Goal: Communication & Community: Answer question/provide support

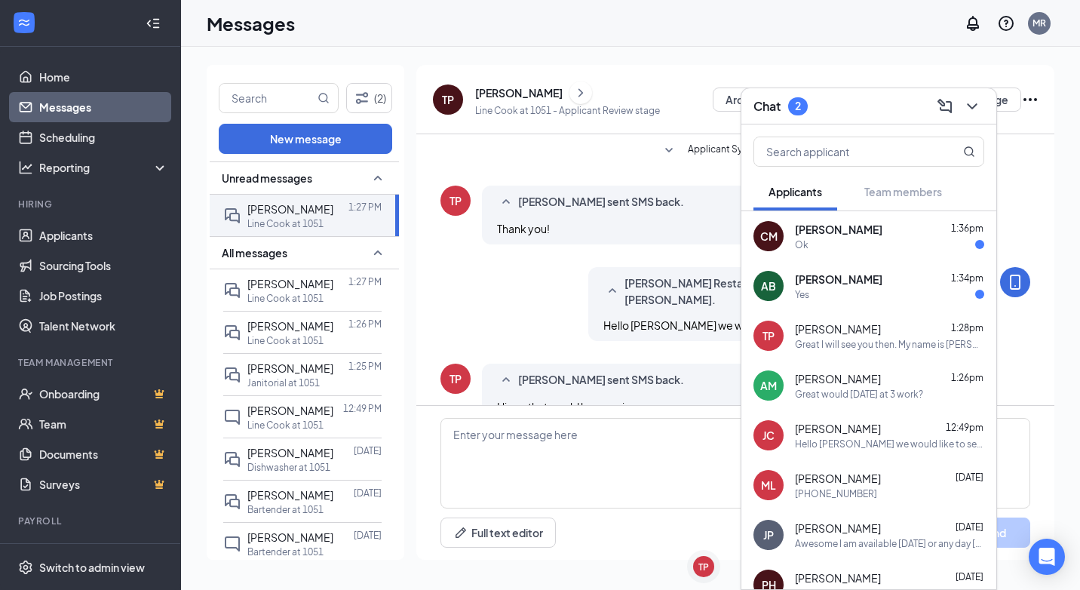
scroll to position [360, 0]
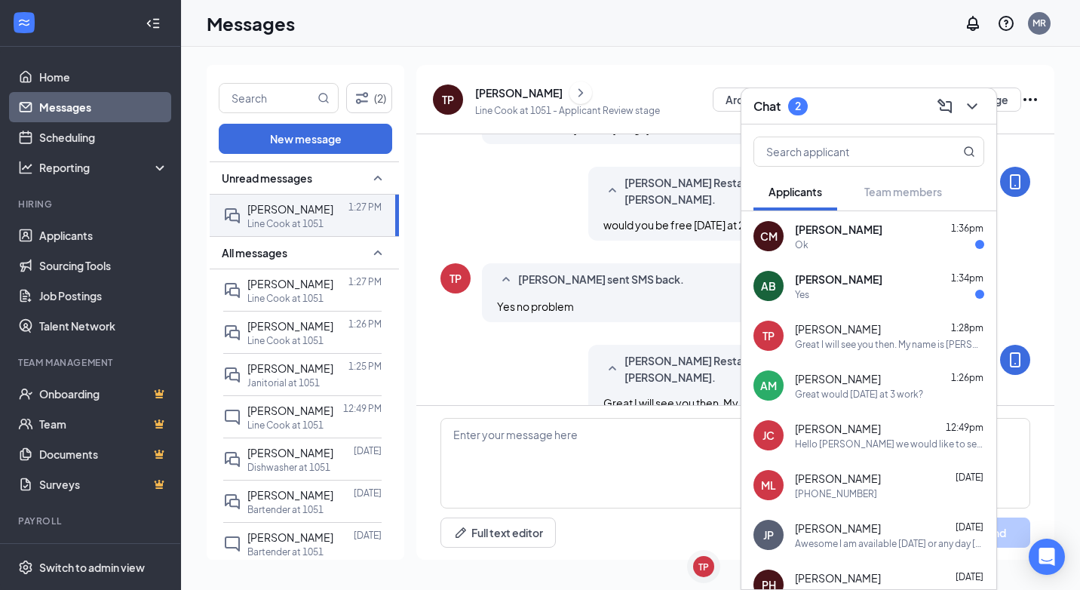
click at [800, 283] on span "[PERSON_NAME]" at bounding box center [839, 279] width 88 height 15
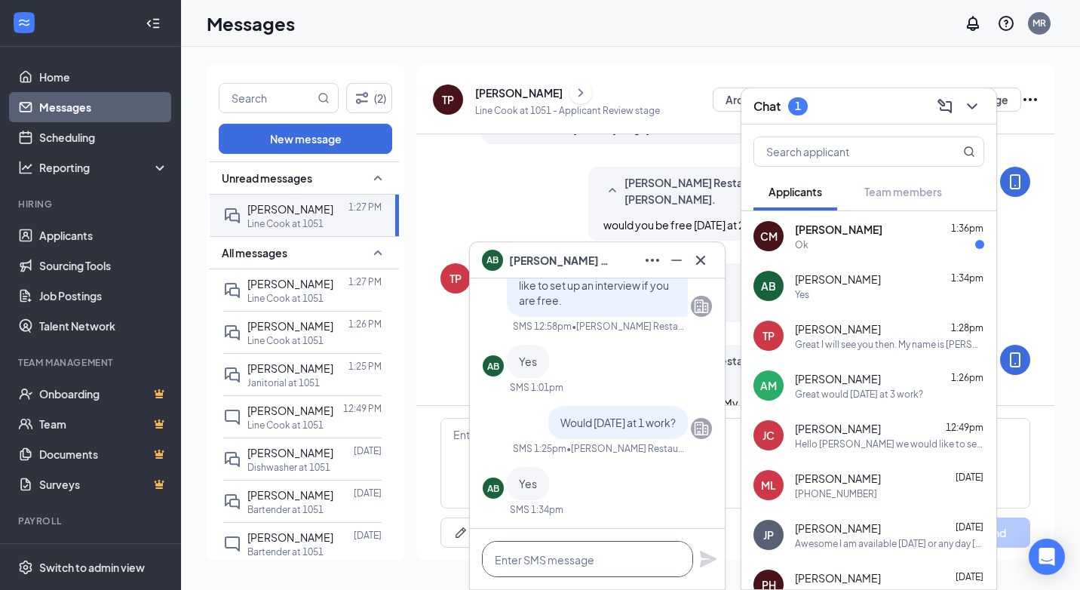
click at [538, 554] on textarea at bounding box center [587, 559] width 211 height 36
type textarea "g"
type textarea "Great see you then"
click at [708, 559] on icon "Plane" at bounding box center [708, 559] width 18 height 18
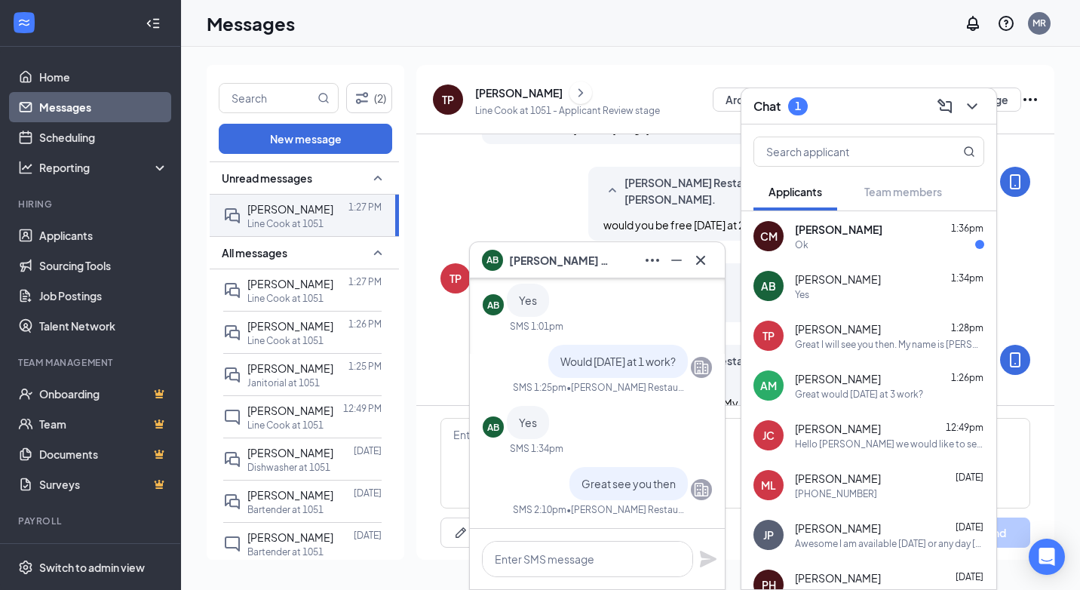
click at [818, 247] on div "Ok" at bounding box center [889, 244] width 189 height 13
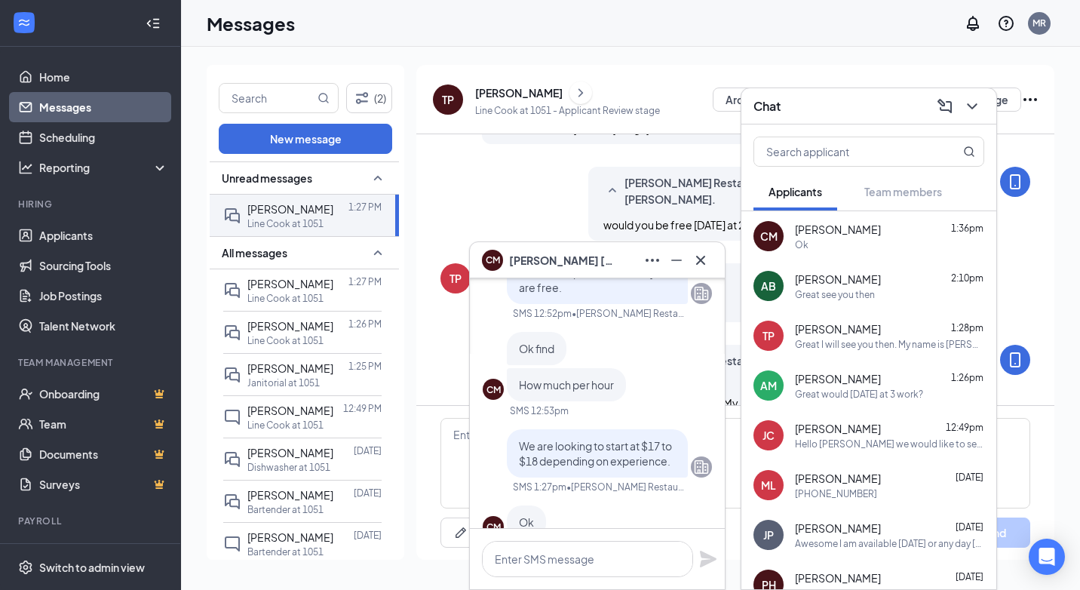
scroll to position [0, 0]
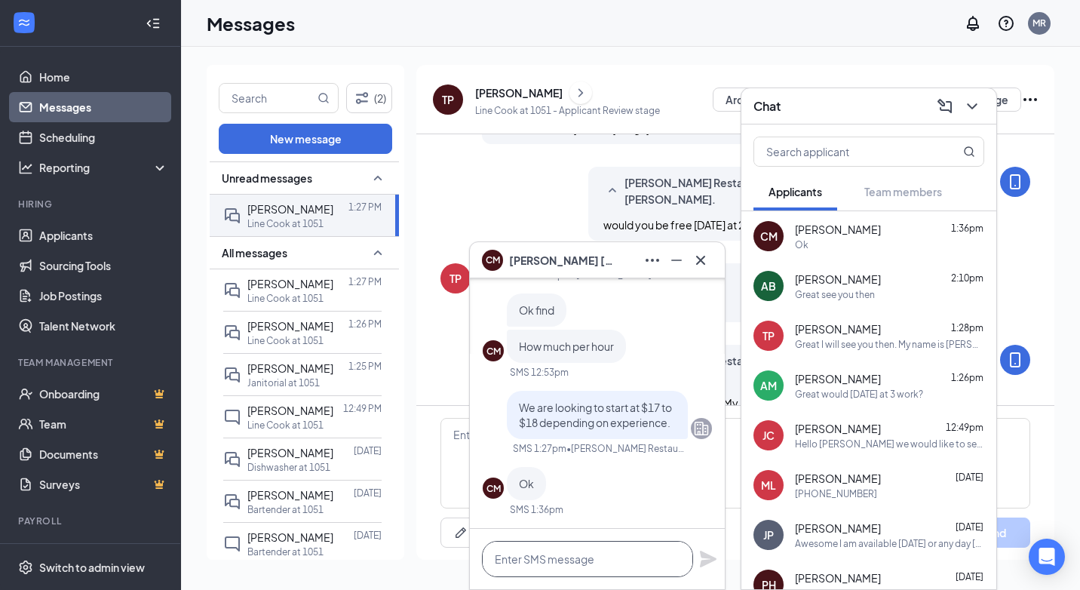
click at [565, 549] on textarea at bounding box center [587, 559] width 211 height 36
type textarea "would you be free [DATE] at 330?"
click at [706, 568] on div "would you be free [DATE] at 330?" at bounding box center [597, 559] width 255 height 60
click at [709, 559] on icon "Plane" at bounding box center [708, 559] width 18 height 18
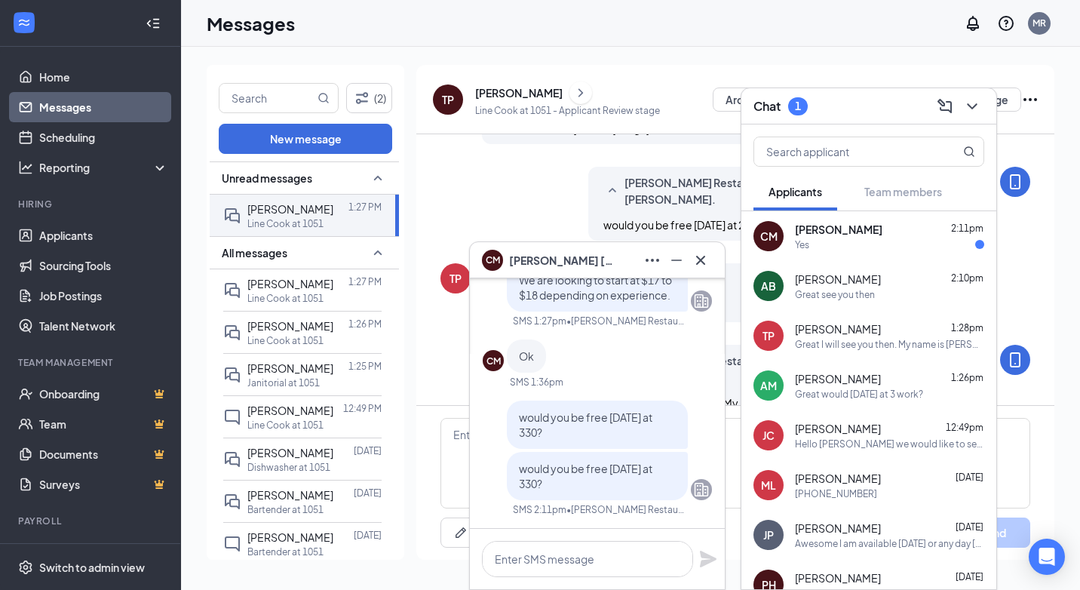
click at [696, 261] on icon "Cross" at bounding box center [701, 260] width 18 height 18
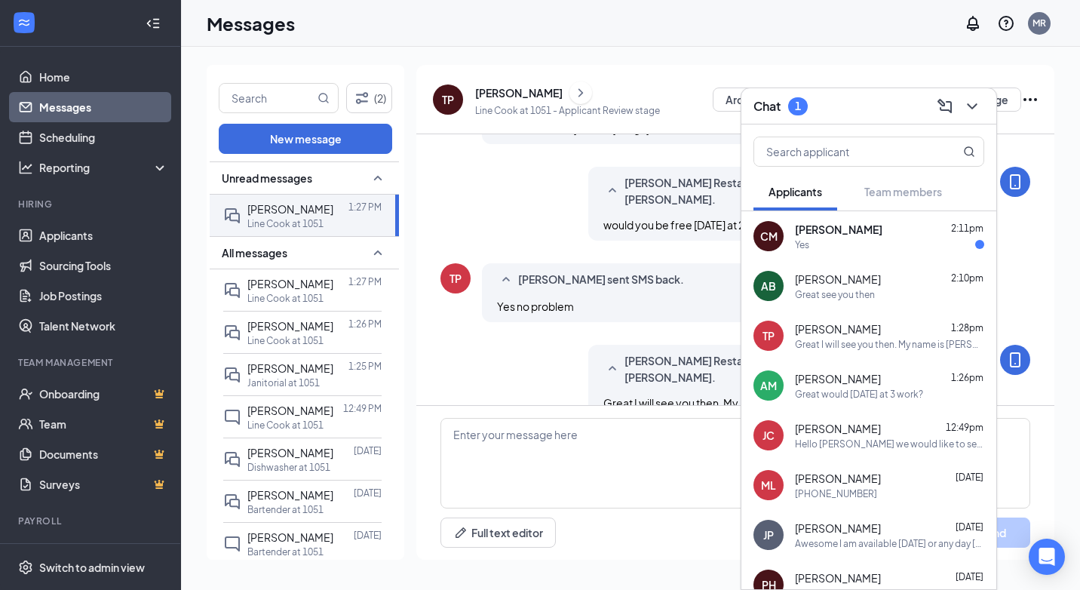
click at [880, 235] on div "Chris Mcintosh 2:11pm" at bounding box center [889, 229] width 189 height 15
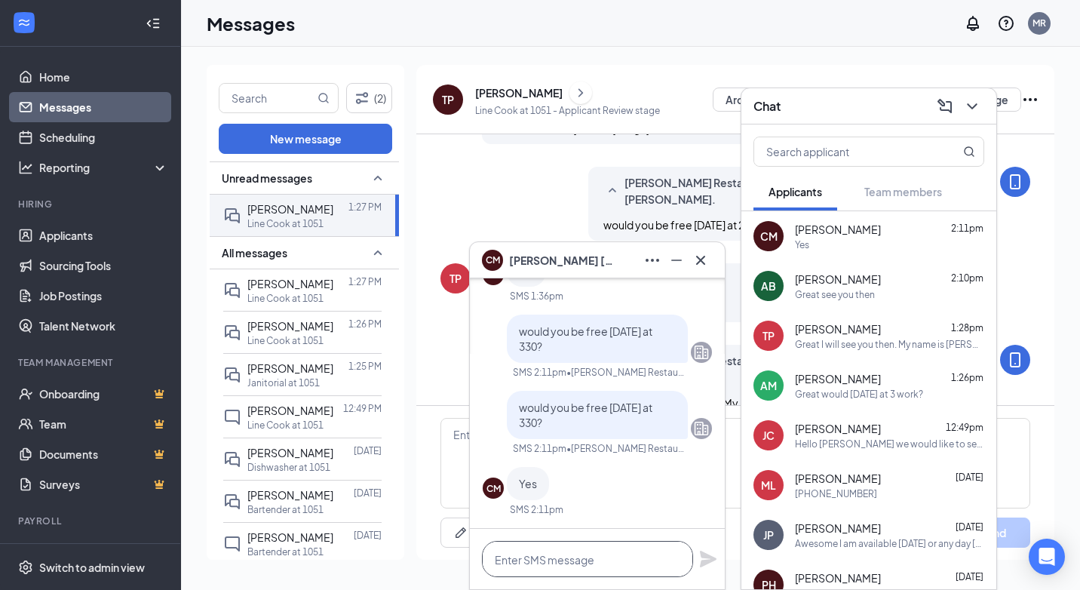
click at [592, 552] on textarea at bounding box center [587, 559] width 211 height 36
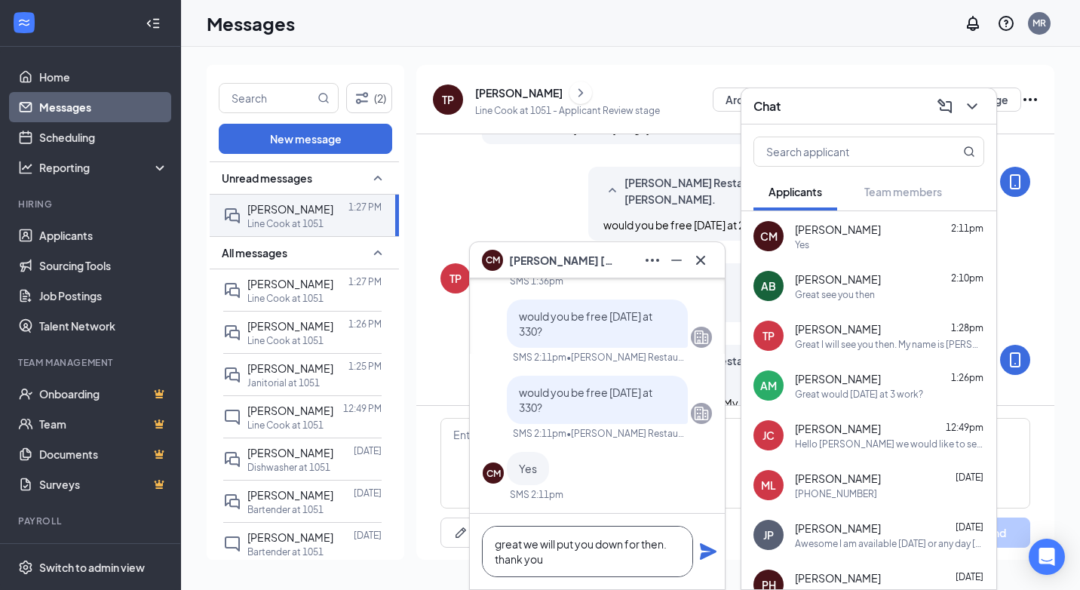
type textarea "great we will put you down for then. thank you"
click at [708, 549] on icon "Plane" at bounding box center [708, 551] width 17 height 17
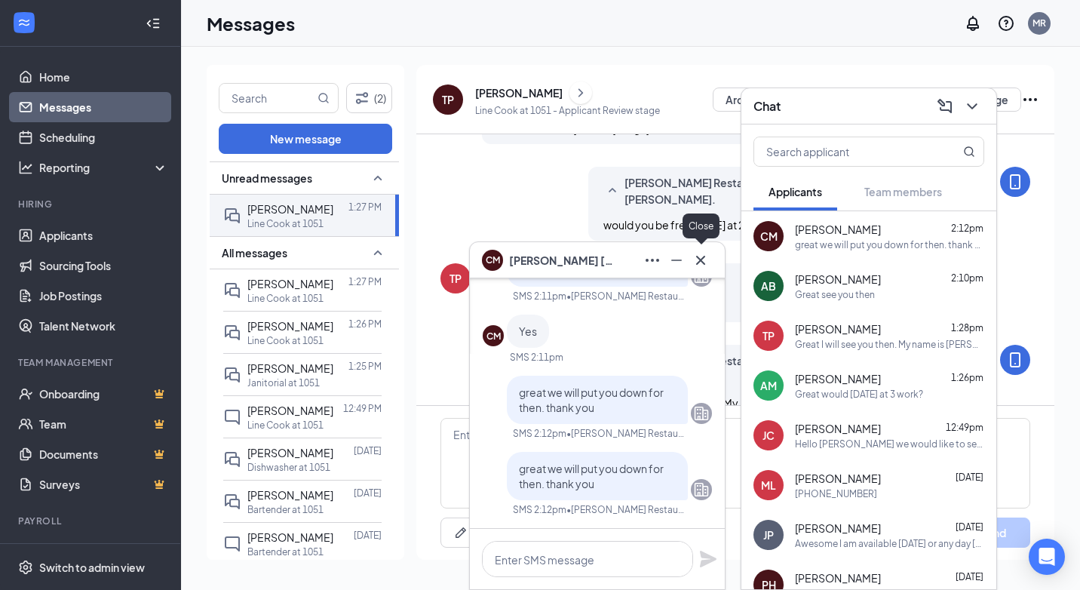
click at [705, 259] on icon "Cross" at bounding box center [701, 260] width 18 height 18
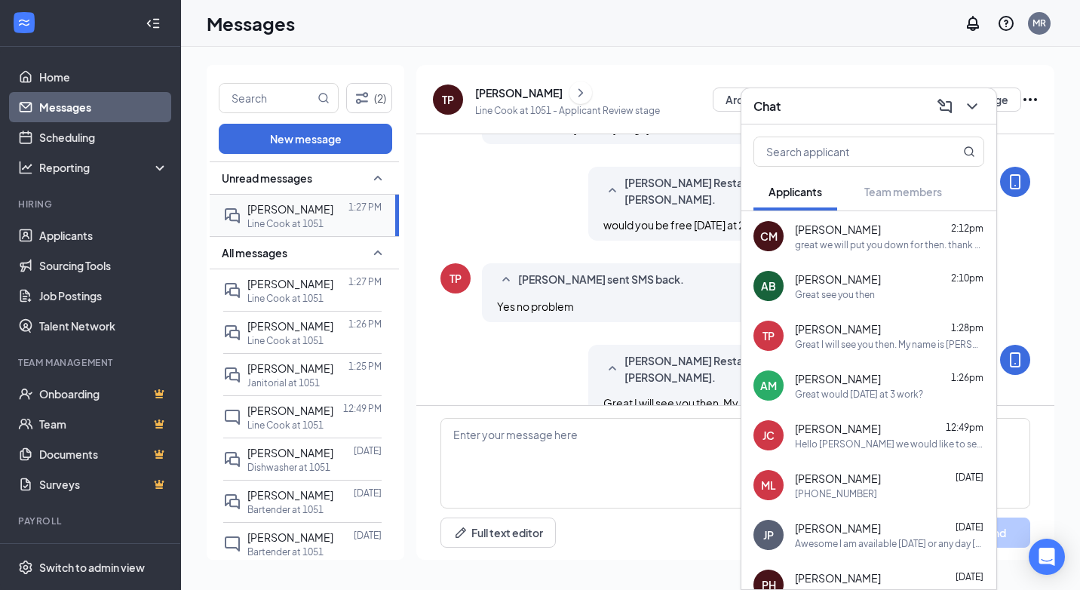
click at [333, 212] on div at bounding box center [340, 209] width 15 height 17
click at [279, 216] on div "[PERSON_NAME]" at bounding box center [290, 209] width 86 height 17
click at [826, 327] on span "[PERSON_NAME]" at bounding box center [838, 328] width 86 height 15
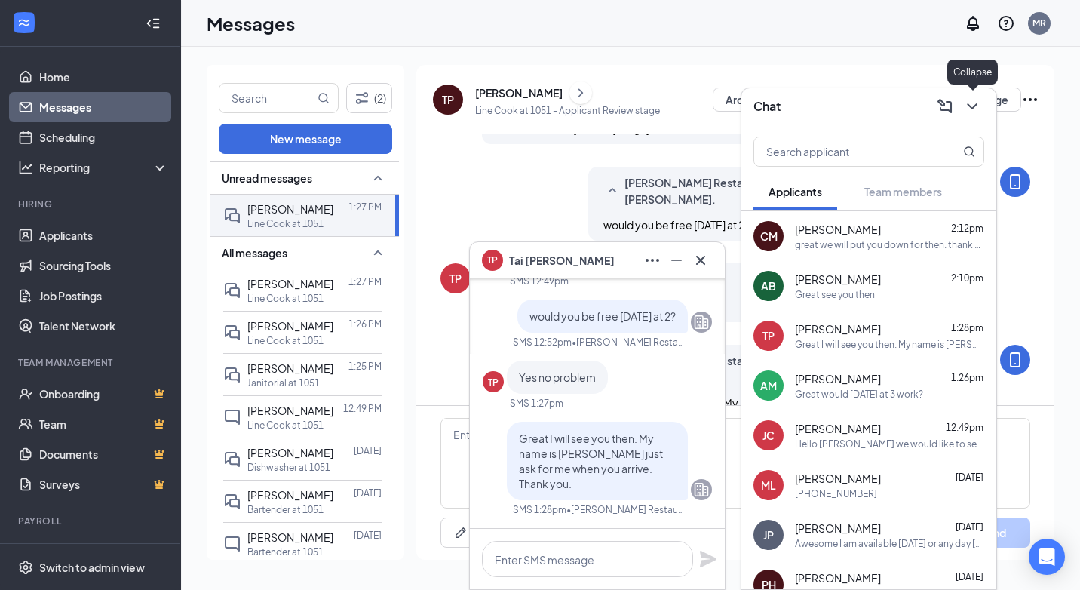
click at [969, 105] on icon "ChevronDown" at bounding box center [972, 106] width 10 height 6
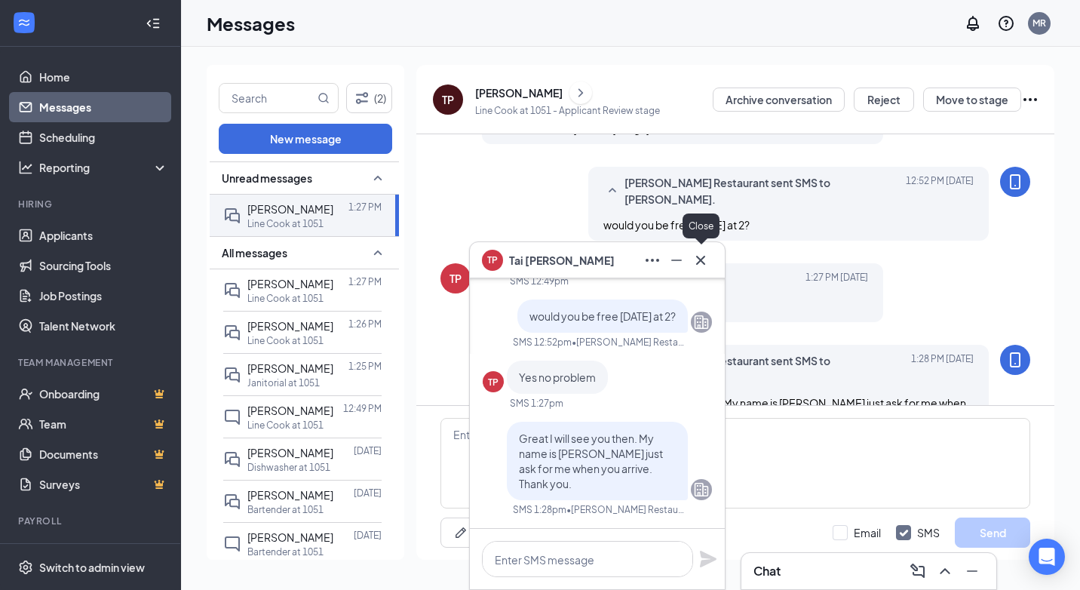
click at [699, 257] on icon "Cross" at bounding box center [700, 259] width 9 height 9
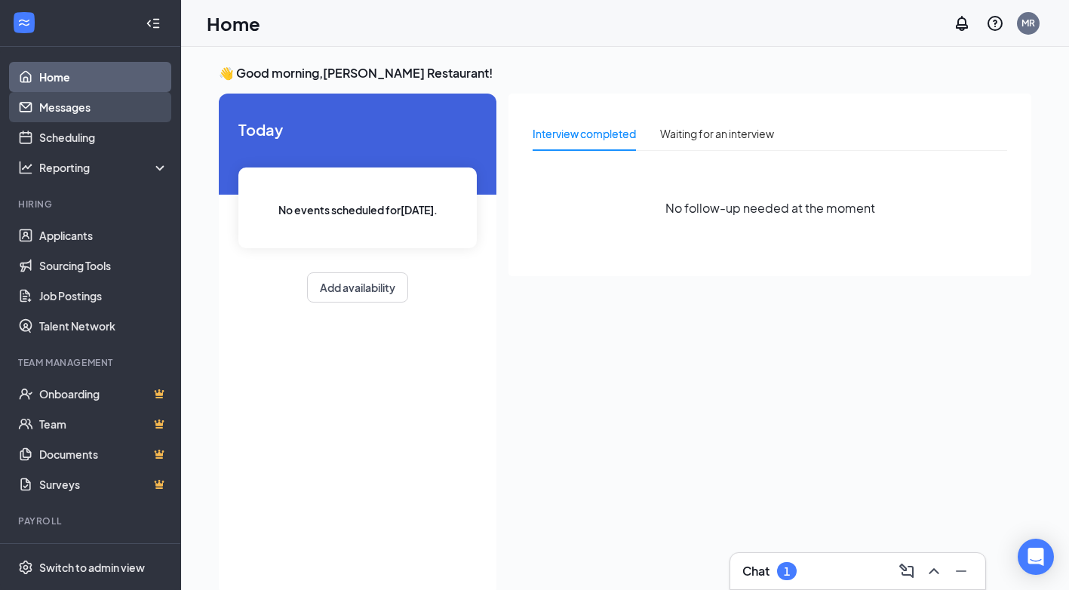
click at [94, 112] on link "Messages" at bounding box center [103, 107] width 129 height 30
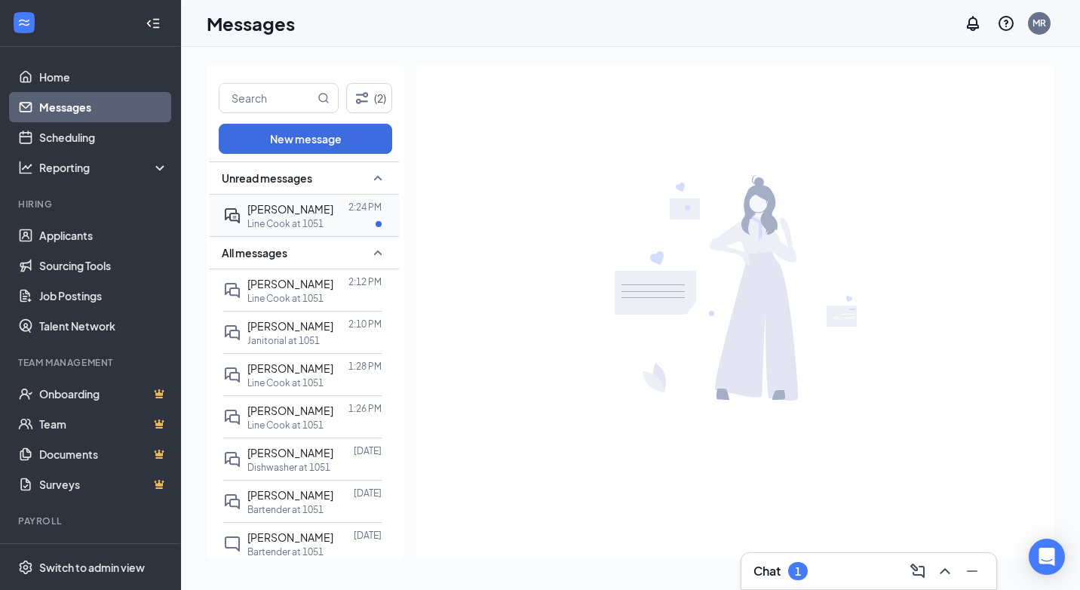
click at [290, 216] on div "[PERSON_NAME]" at bounding box center [290, 209] width 86 height 17
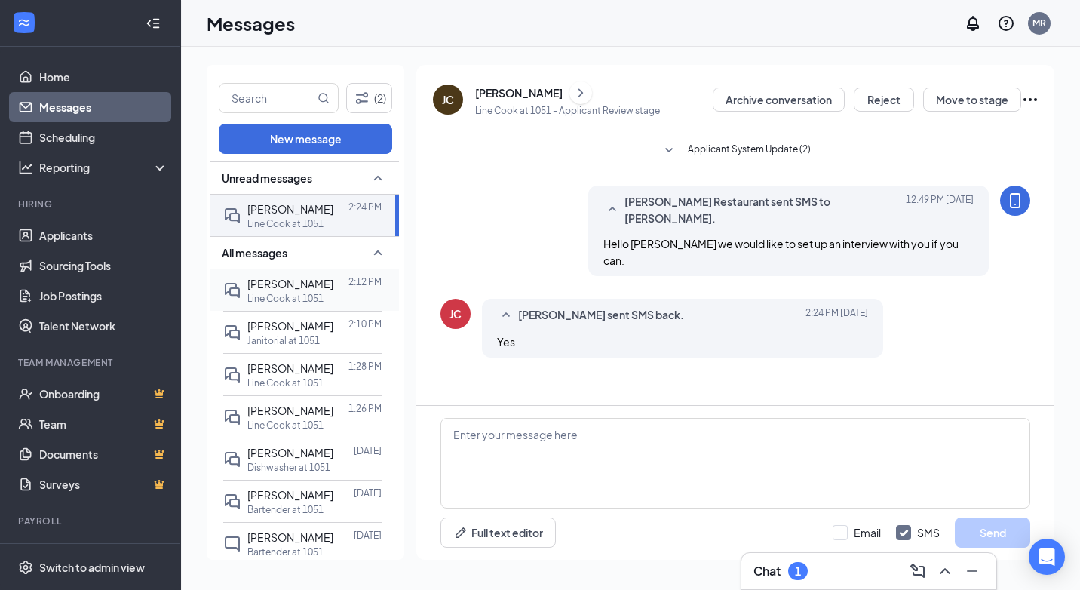
click at [312, 297] on p "Line Cook at 1051" at bounding box center [285, 298] width 76 height 13
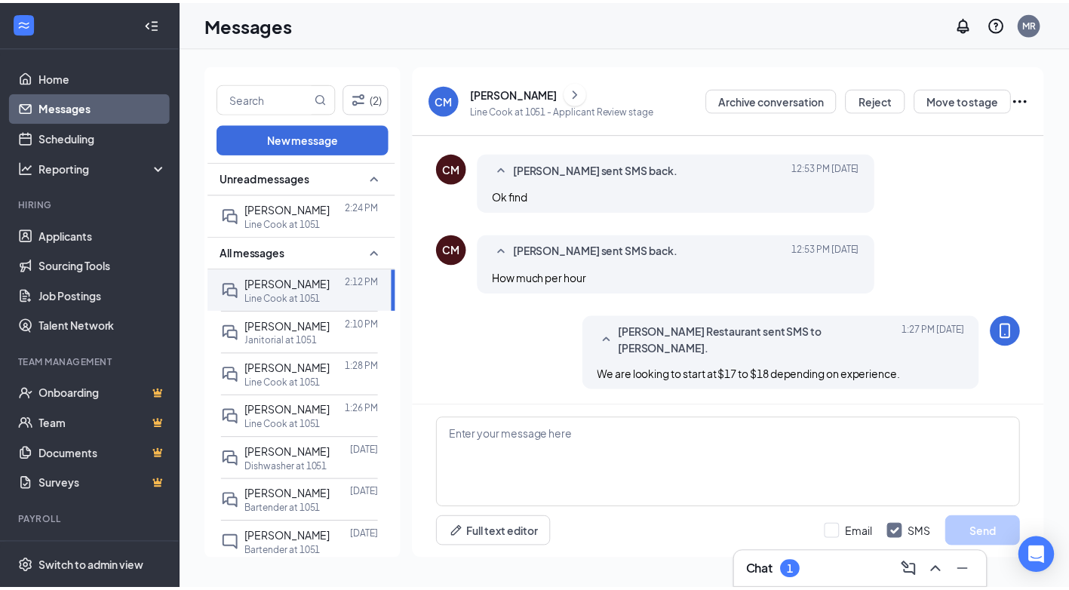
scroll to position [253, 0]
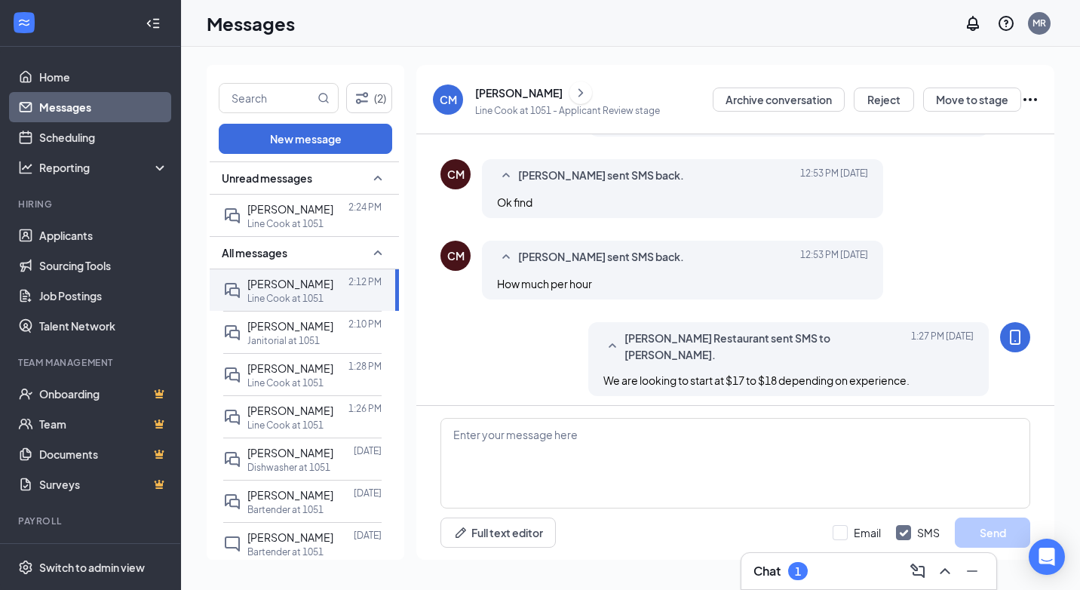
click at [533, 95] on div "[PERSON_NAME]" at bounding box center [519, 92] width 88 height 15
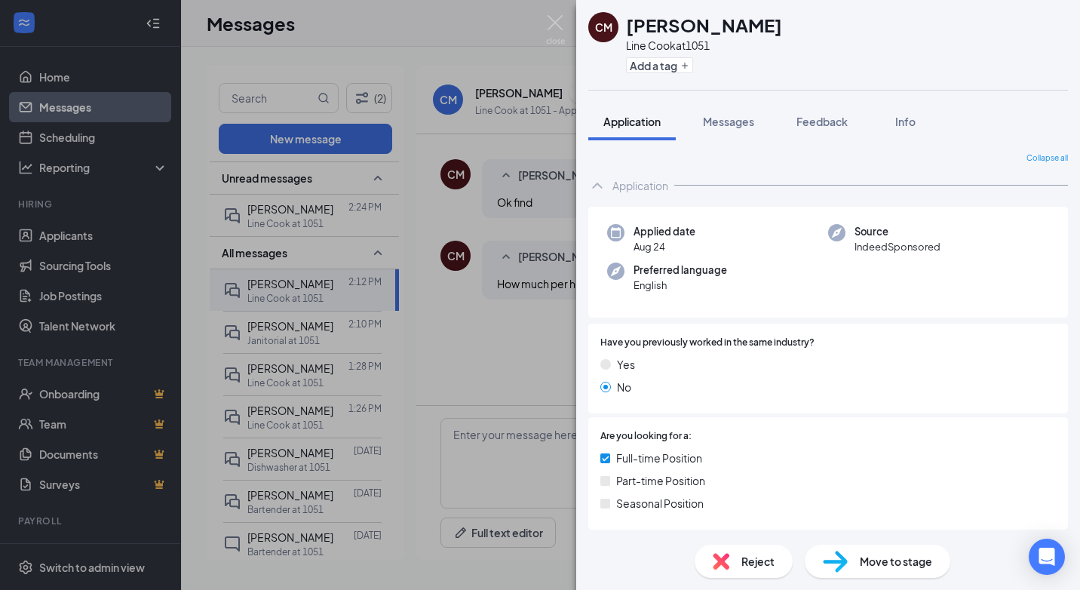
click at [72, 224] on div "CM [PERSON_NAME] Line Cook at 1051 Add a tag Application Messages Feedback Info…" at bounding box center [540, 295] width 1080 height 590
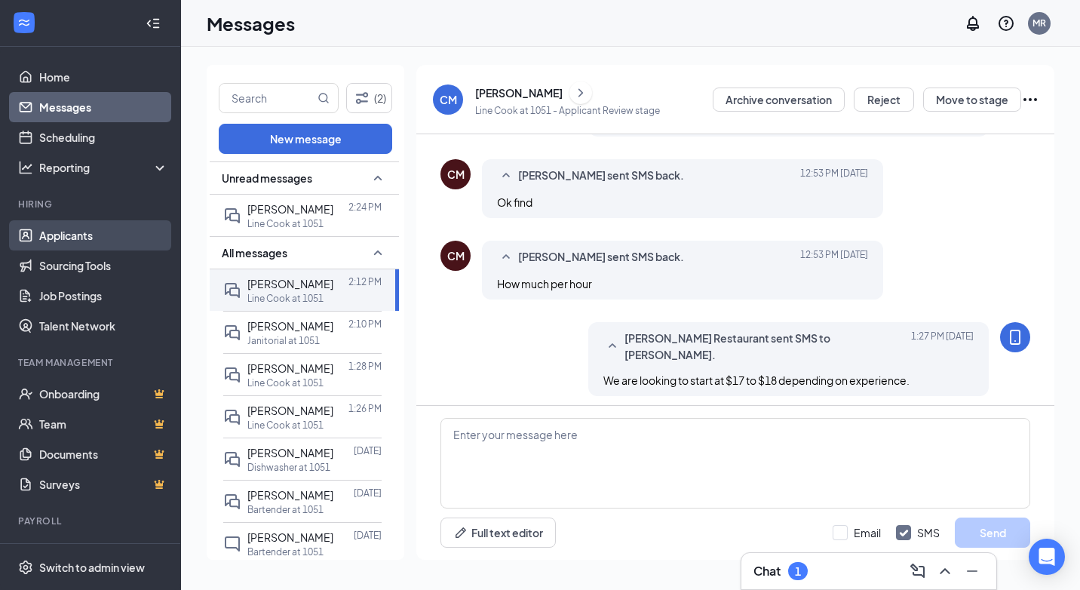
click at [75, 231] on link "Applicants" at bounding box center [103, 235] width 129 height 30
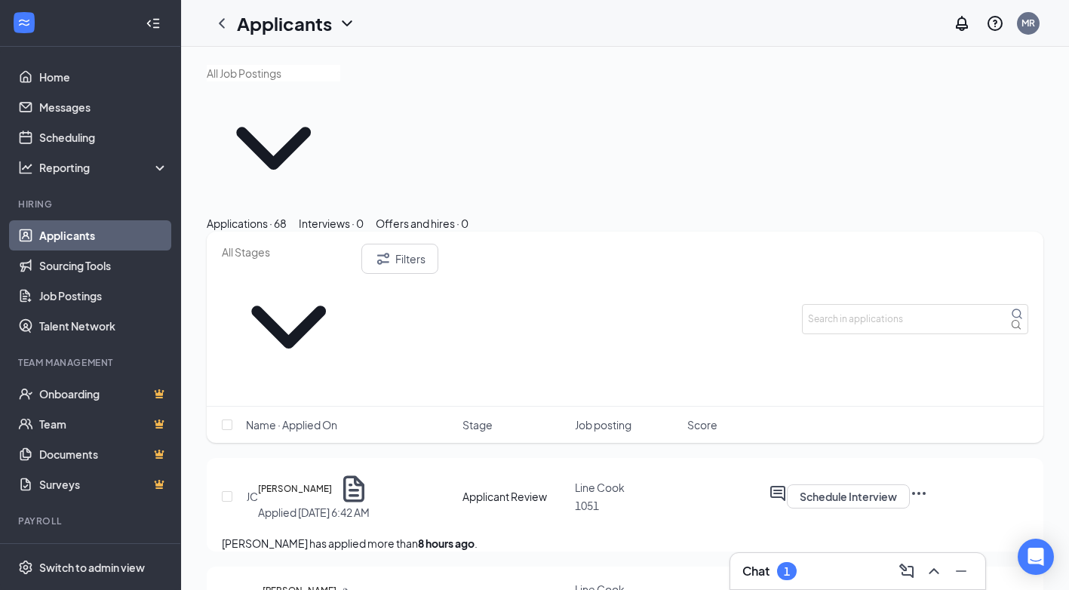
click at [603, 481] on span "Line Cook" at bounding box center [600, 488] width 50 height 14
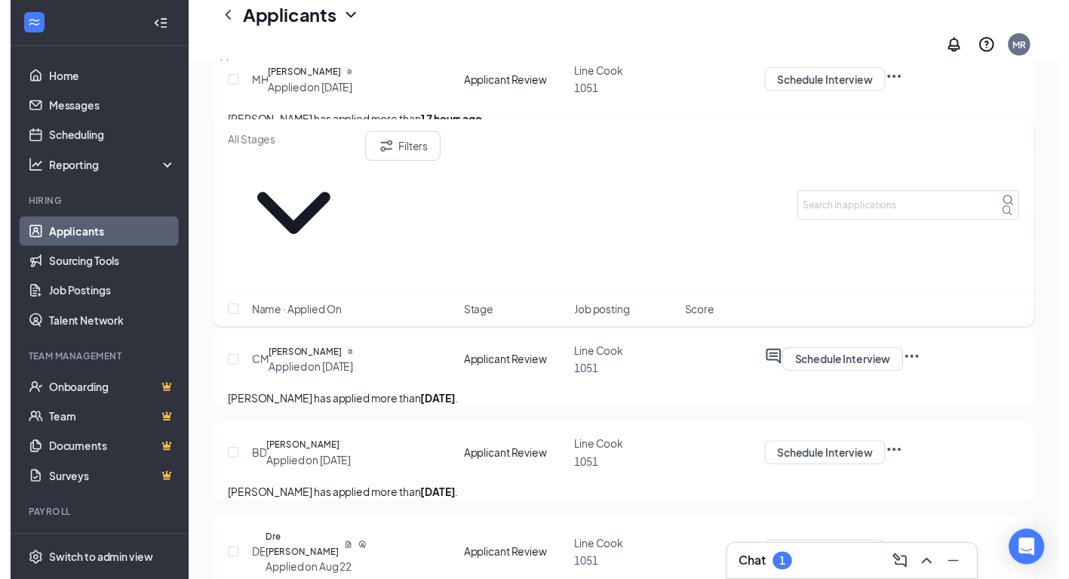
scroll to position [528, 0]
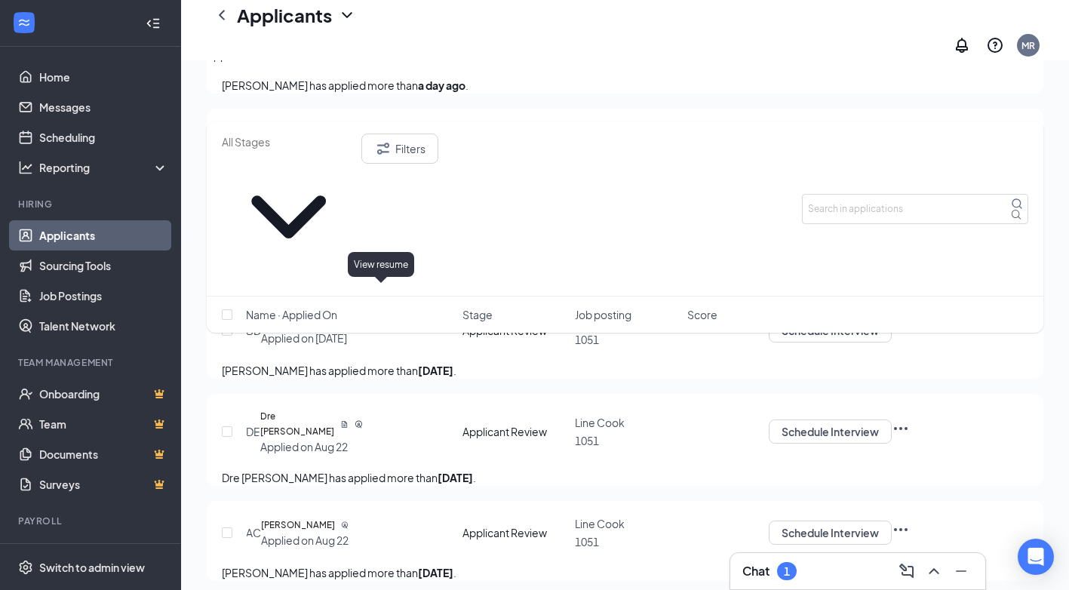
click at [348, 231] on icon "Document" at bounding box center [346, 228] width 4 height 5
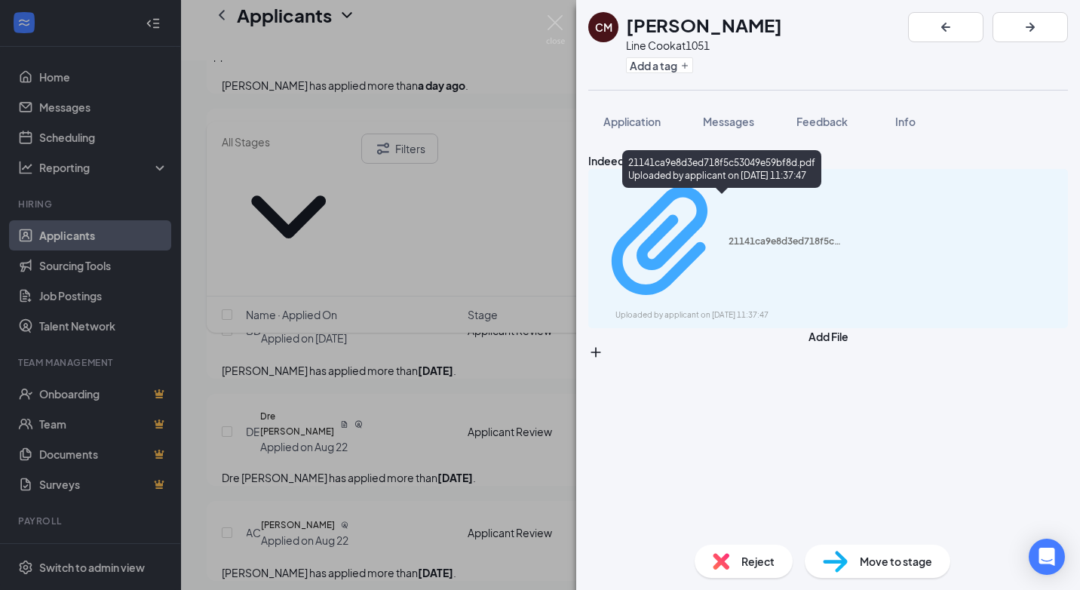
click at [729, 235] on div "21141ca9e8d3ed718f5c53049e59bf8d.pdf" at bounding box center [785, 241] width 113 height 12
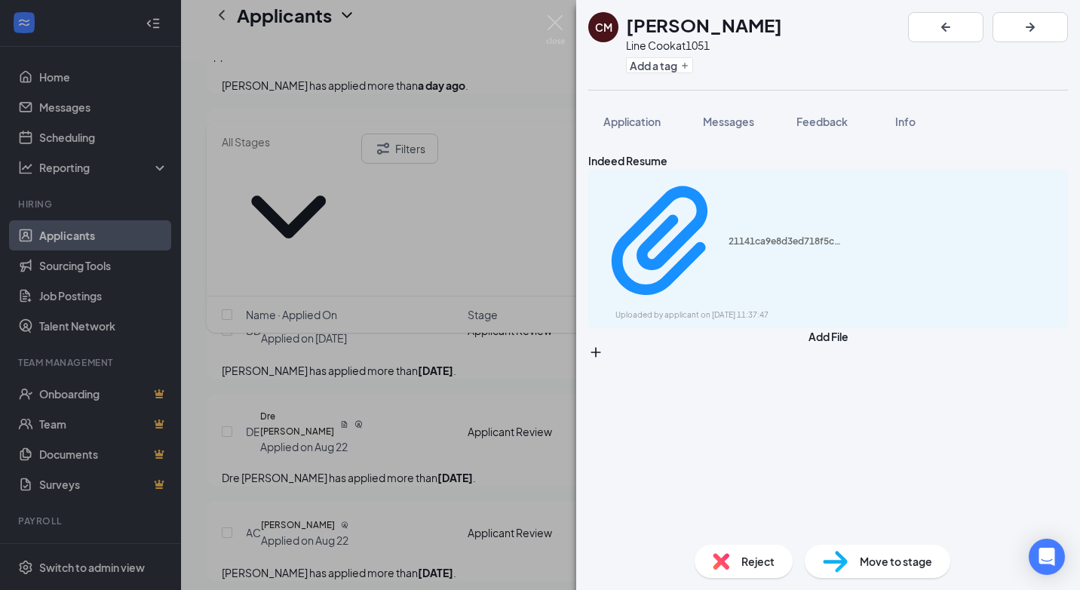
click at [439, 233] on div "CM [PERSON_NAME] Line Cook at 1051 Add a tag Application Messages Feedback Info…" at bounding box center [540, 295] width 1080 height 590
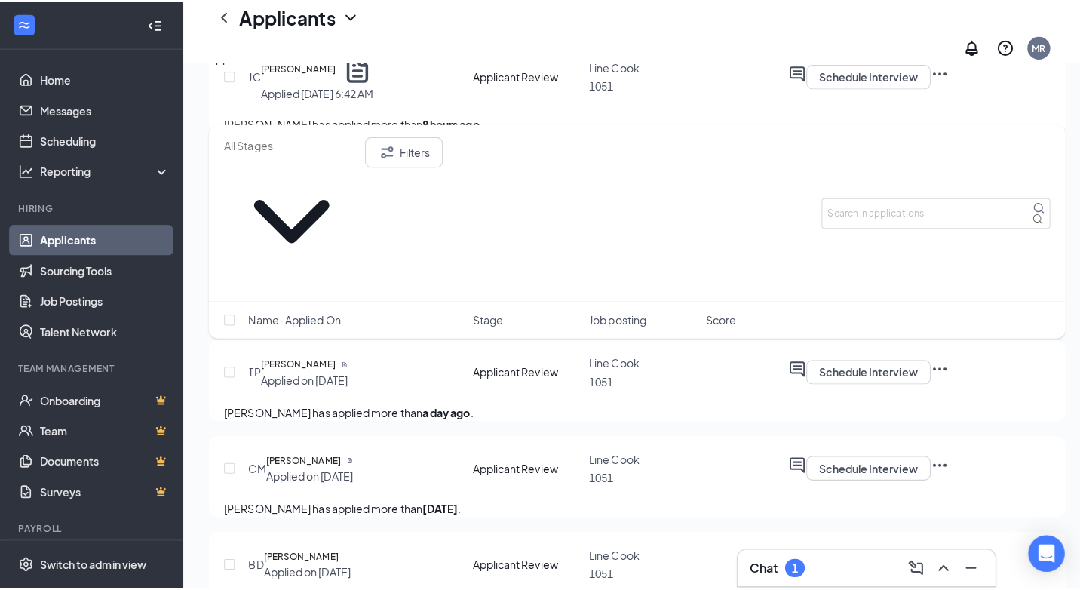
scroll to position [302, 0]
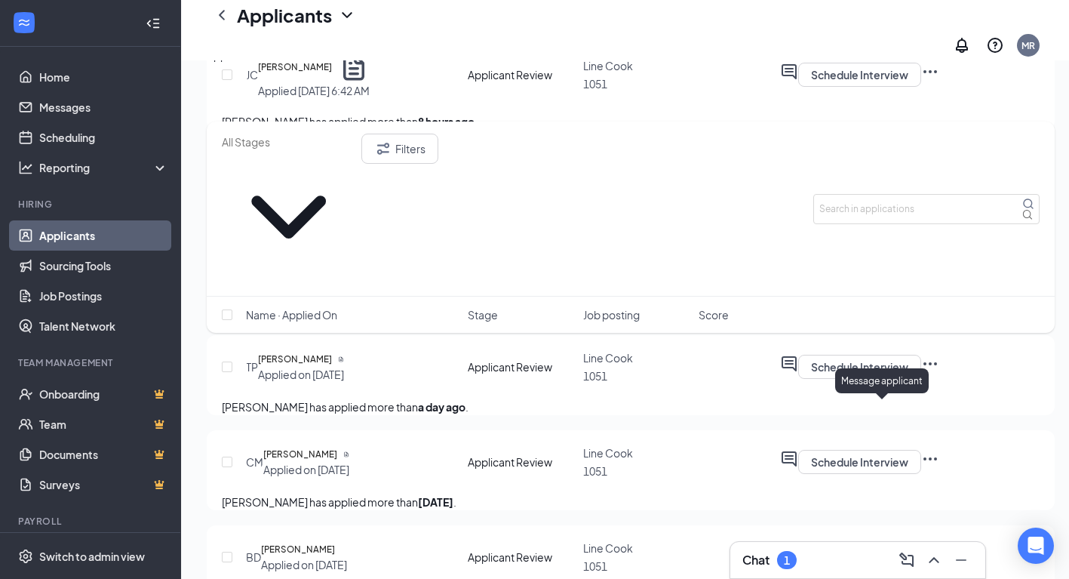
click at [798, 373] on icon "ActiveChat" at bounding box center [789, 364] width 18 height 18
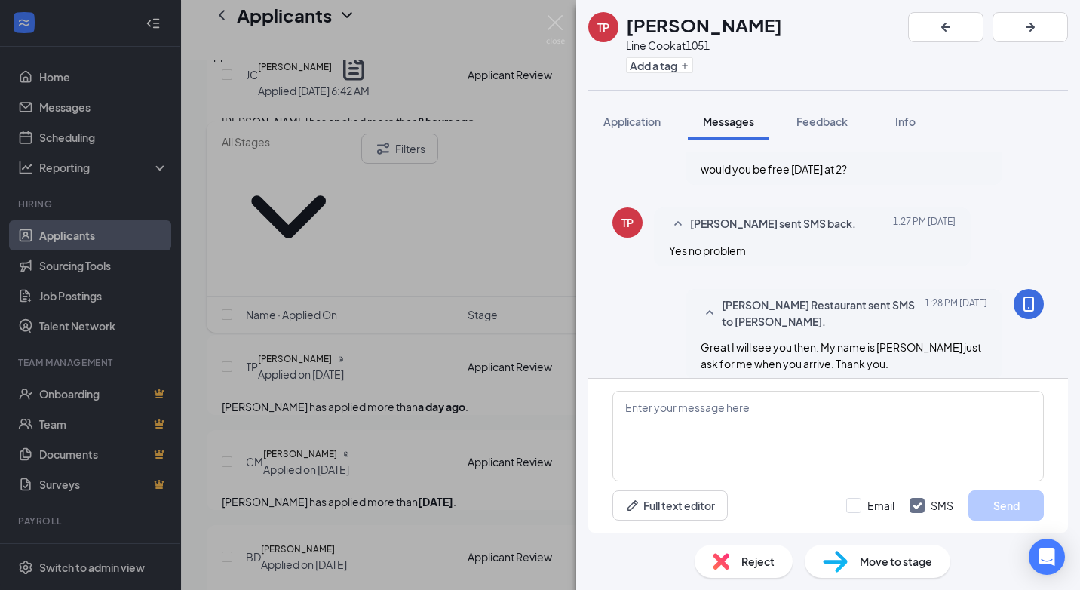
scroll to position [375, 0]
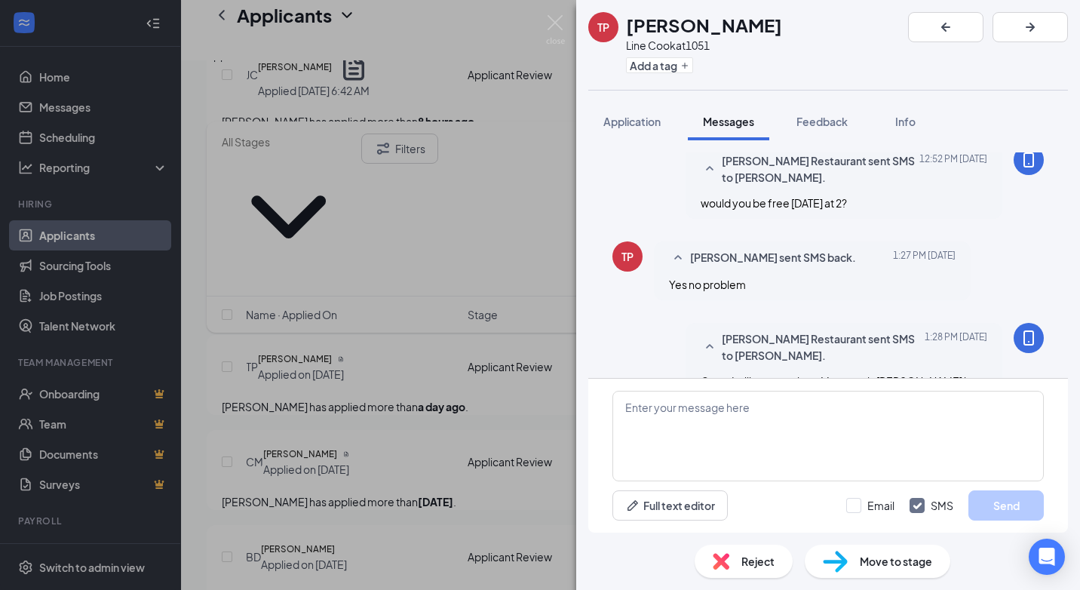
scroll to position [450, 0]
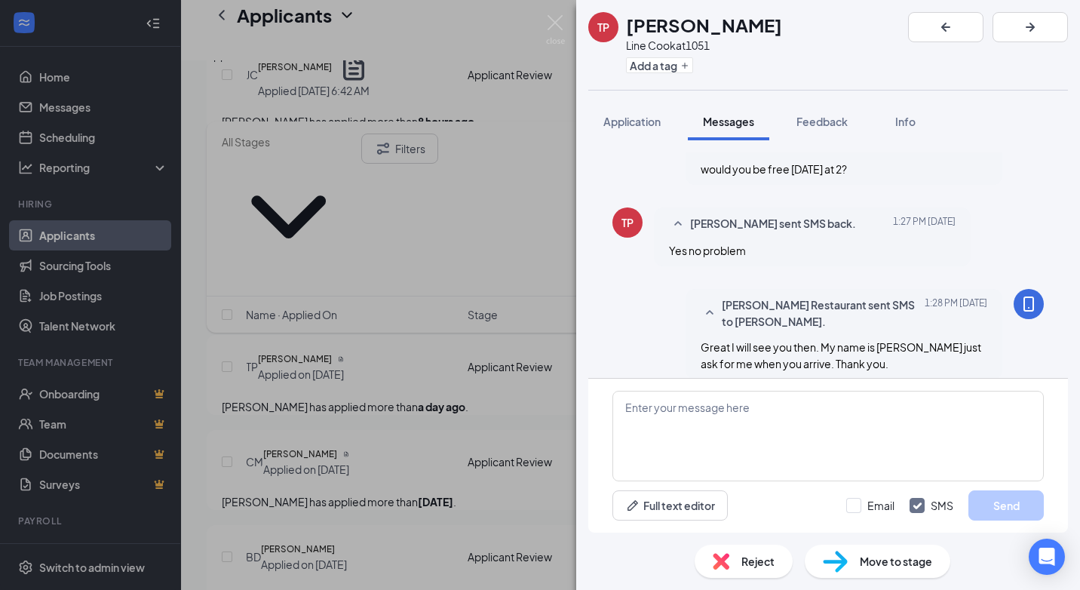
click at [548, 346] on div "TP [PERSON_NAME] Line Cook at 1051 Add a tag Application Messages Feedback Info…" at bounding box center [540, 295] width 1080 height 590
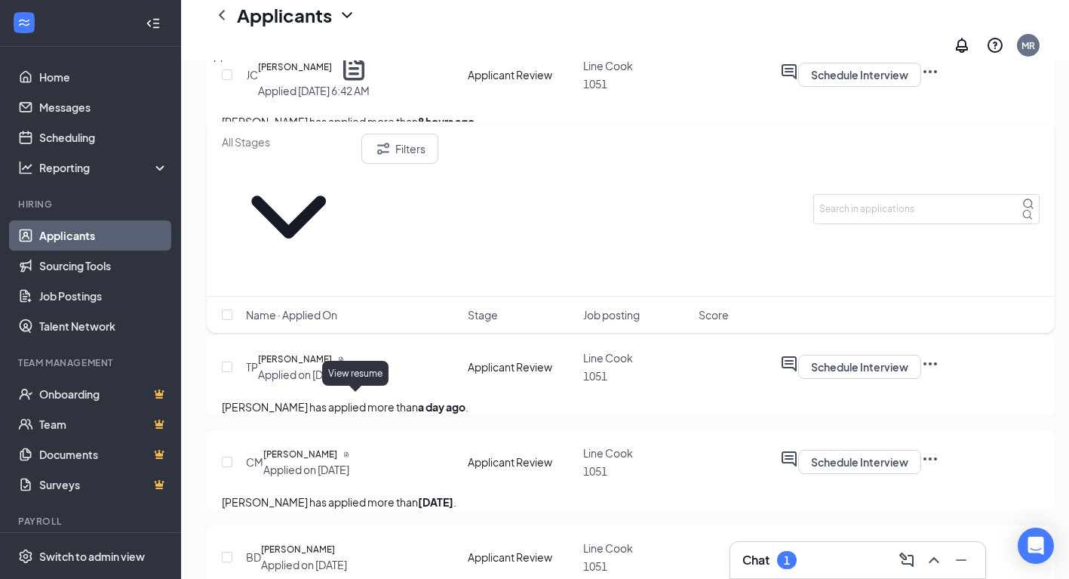
click at [344, 362] on icon "Document" at bounding box center [341, 359] width 6 height 6
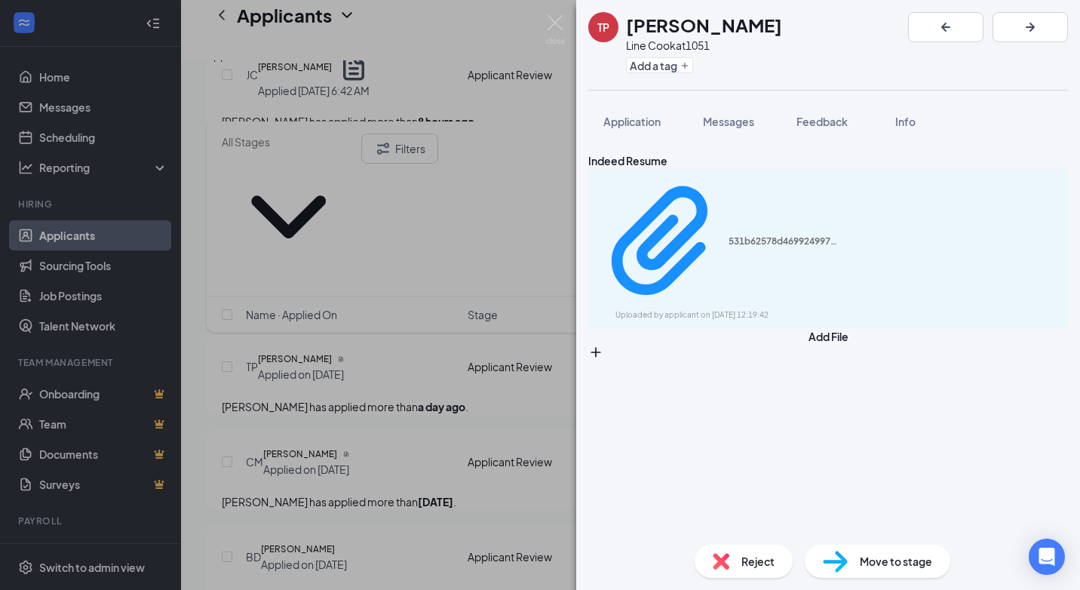
drag, startPoint x: 708, startPoint y: 192, endPoint x: 703, endPoint y: 200, distance: 8.8
click at [708, 193] on div "531b62578d46992499761d8233e6d846.pdf Uploaded by applicant on [DATE] 12:19:42" at bounding box center [828, 248] width 480 height 159
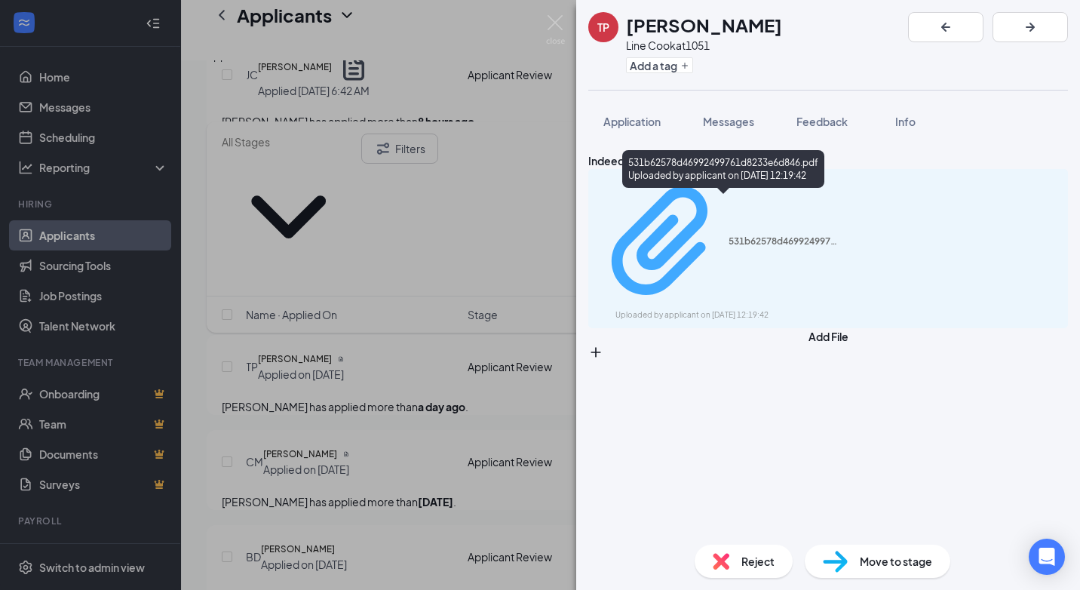
click at [729, 235] on div "531b62578d46992499761d8233e6d846.pdf" at bounding box center [785, 241] width 113 height 12
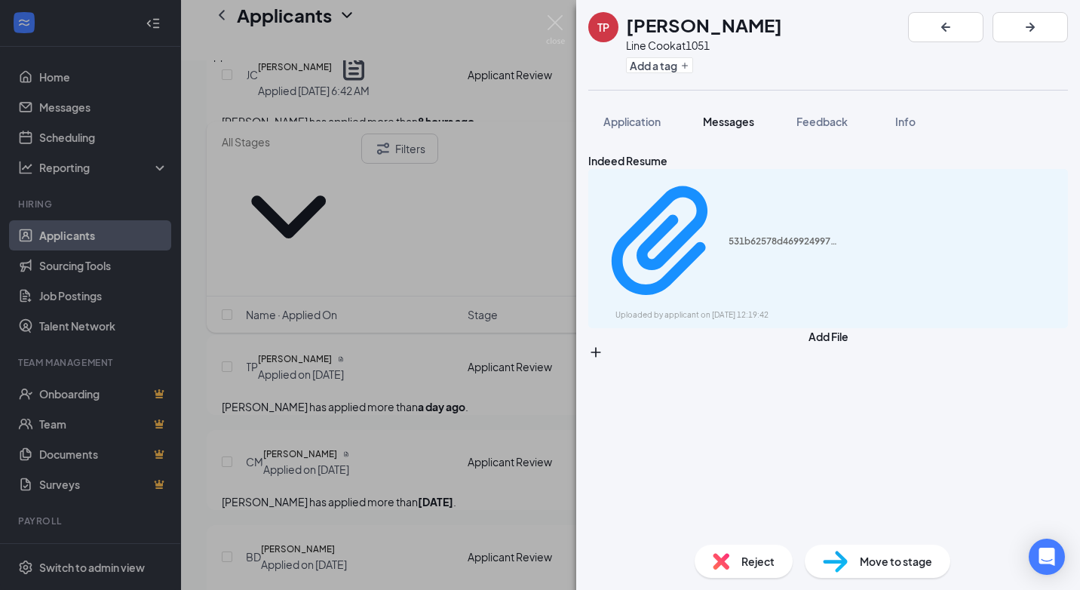
click at [723, 129] on button "Messages" at bounding box center [728, 122] width 81 height 38
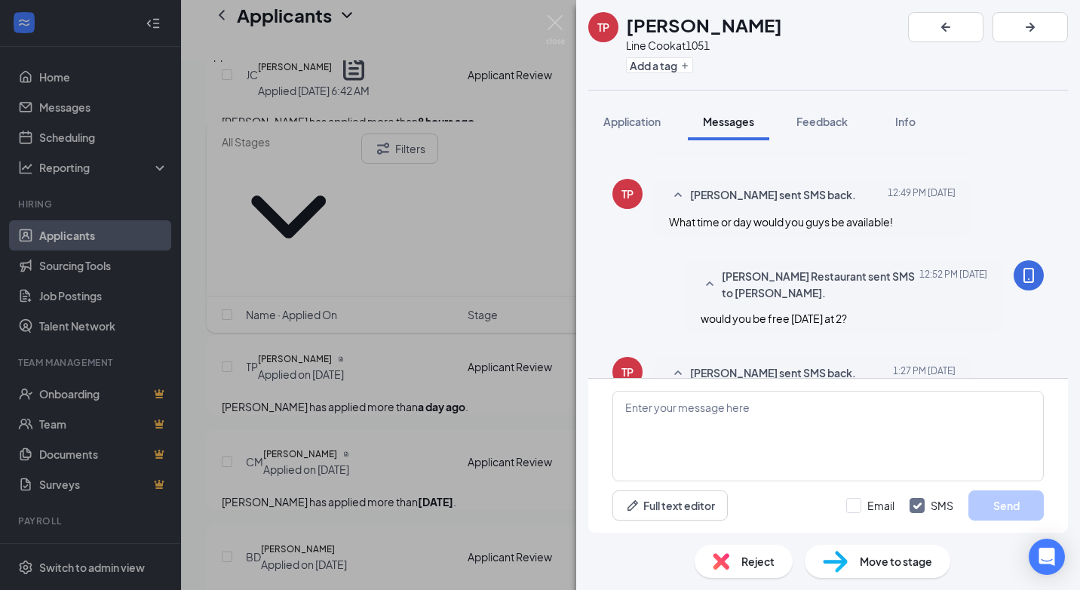
scroll to position [299, 0]
click at [551, 177] on div "TP [PERSON_NAME] Line Cook at 1051 Add a tag Application Messages Feedback Info…" at bounding box center [540, 295] width 1080 height 590
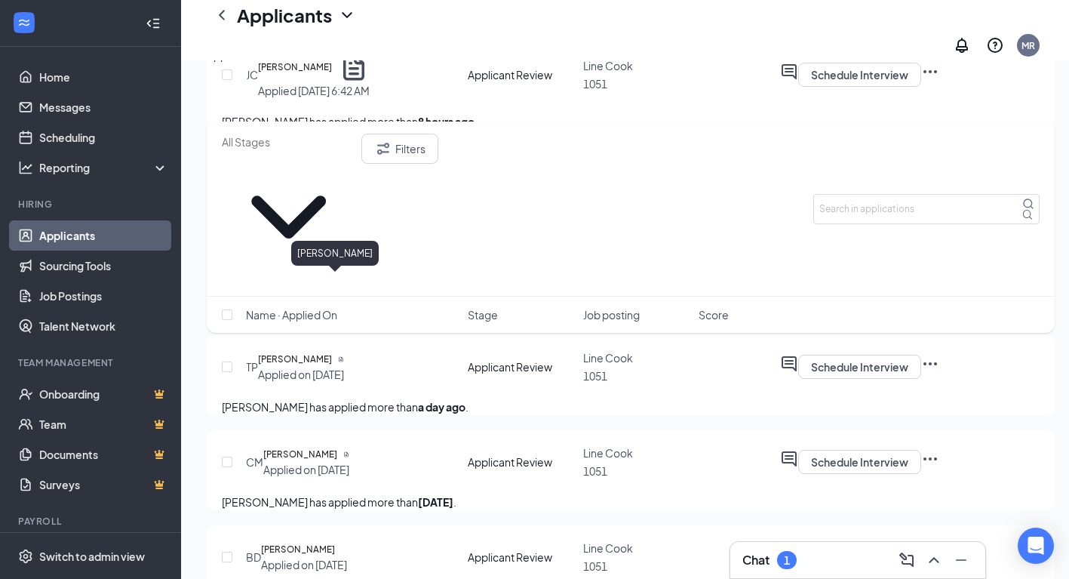
click at [336, 272] on h5 "[PERSON_NAME]" at bounding box center [299, 263] width 74 height 15
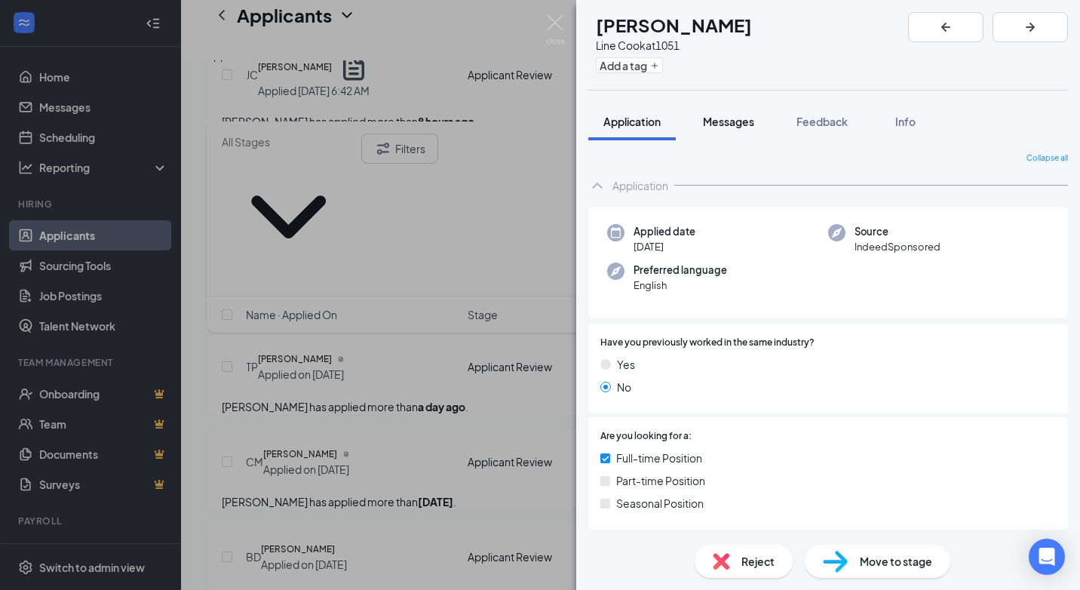
click at [722, 120] on span "Messages" at bounding box center [728, 122] width 51 height 14
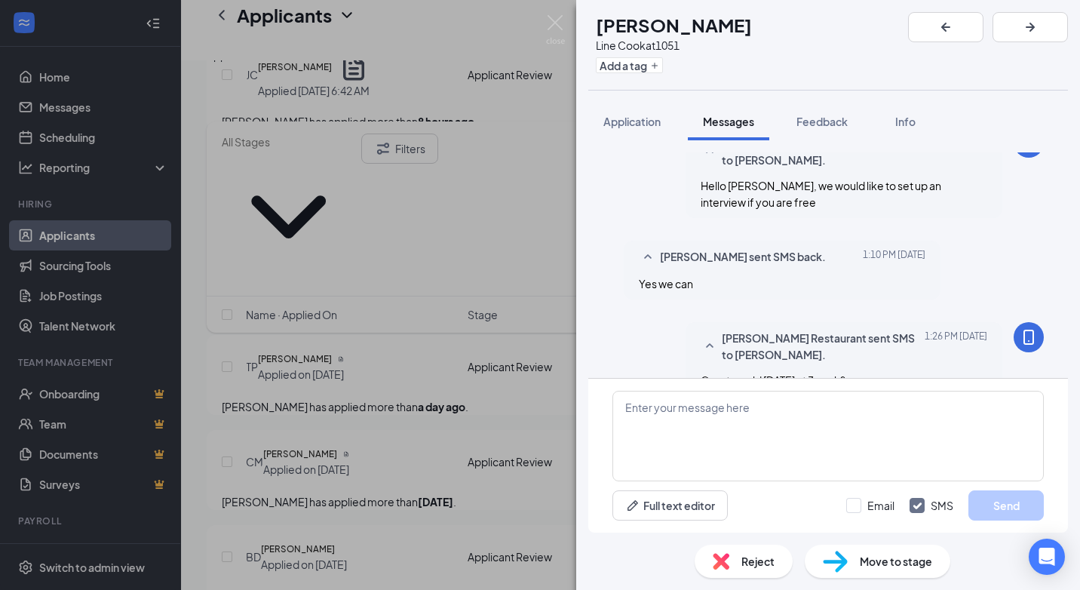
scroll to position [191, 0]
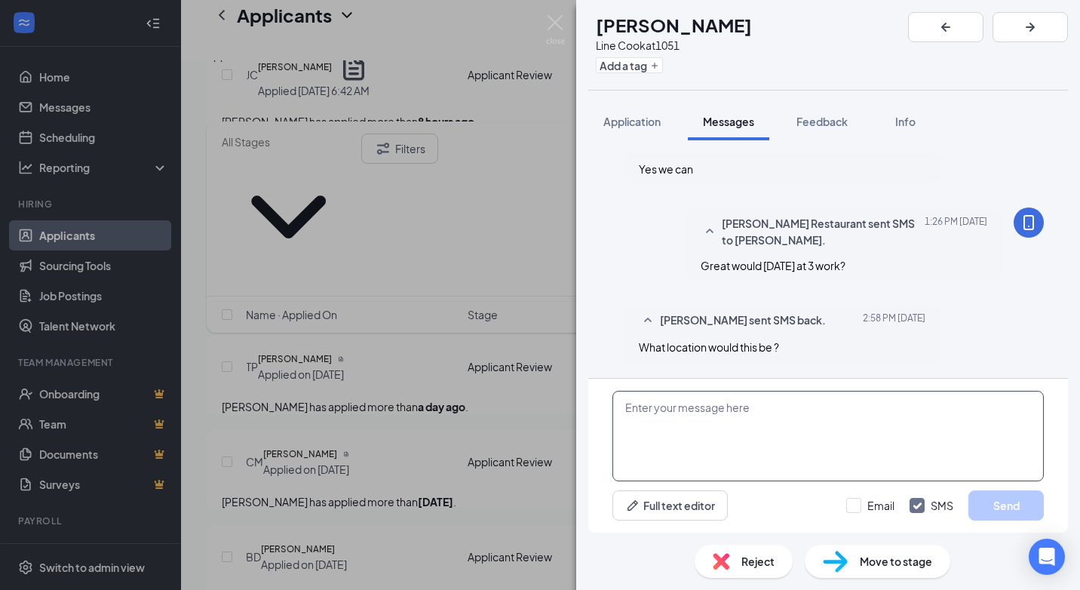
click at [784, 401] on textarea at bounding box center [828, 436] width 431 height 91
type textarea "[PERSON_NAME] [STREET_ADDRESS][PERSON_NAME]"
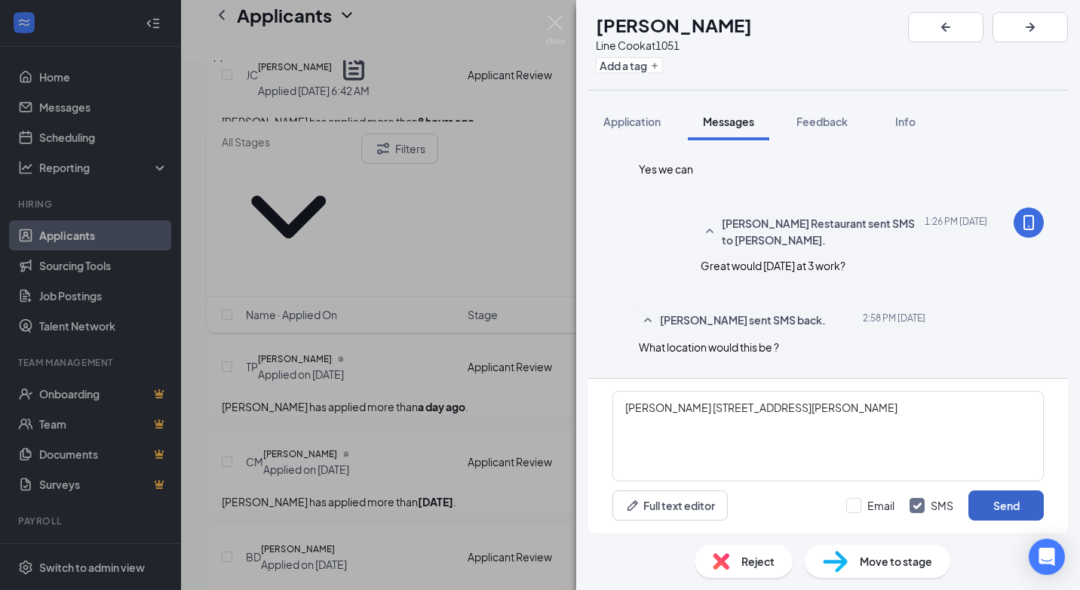
click at [984, 502] on button "Send" at bounding box center [1006, 505] width 75 height 30
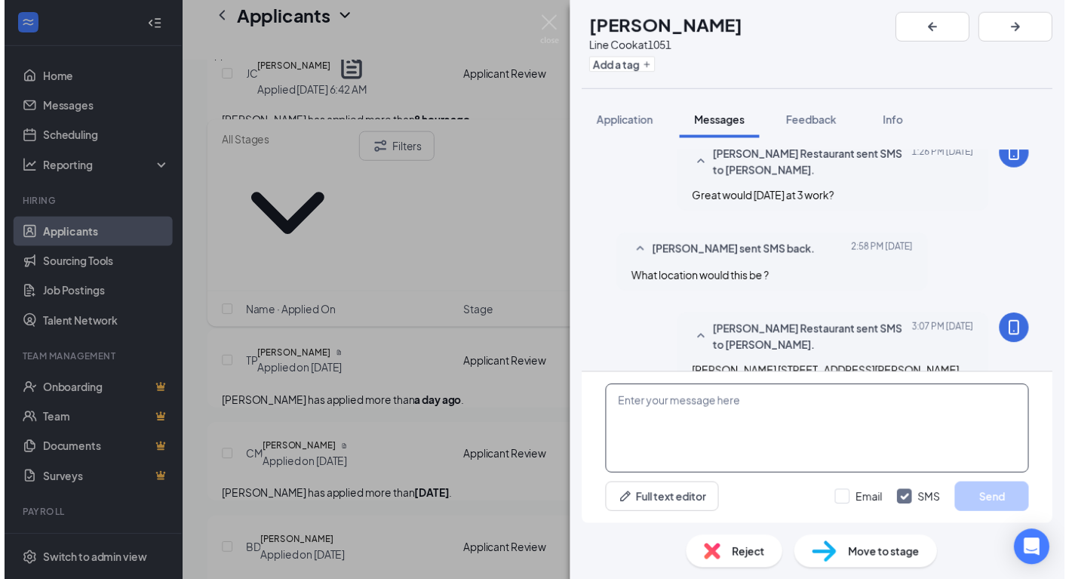
scroll to position [287, 0]
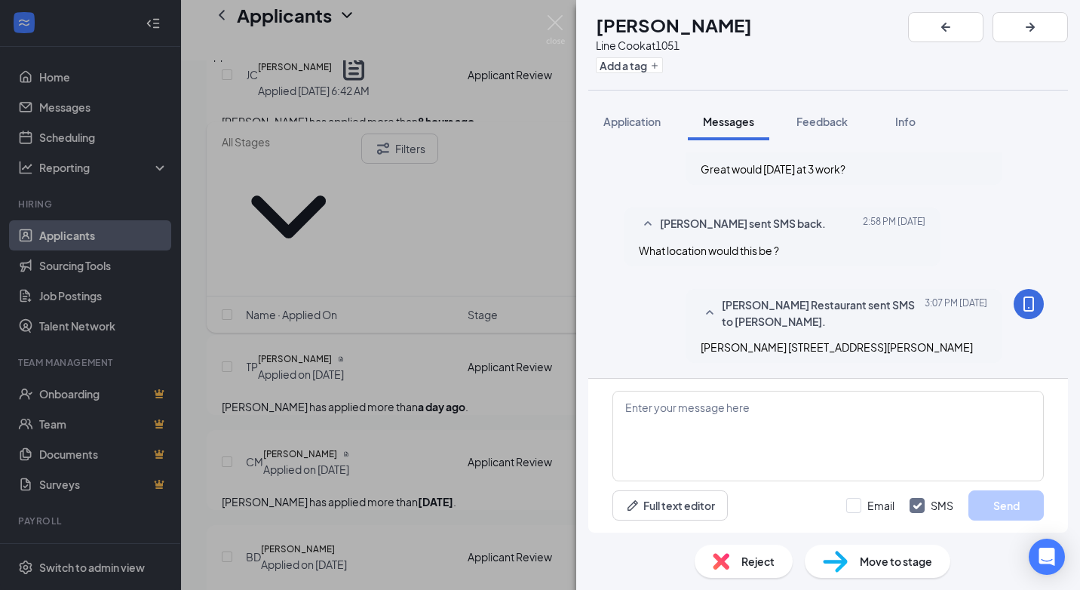
click at [551, 256] on div "AM [PERSON_NAME] Line Cook at 1051 Add a tag Application Messages Feedback Info…" at bounding box center [540, 295] width 1080 height 590
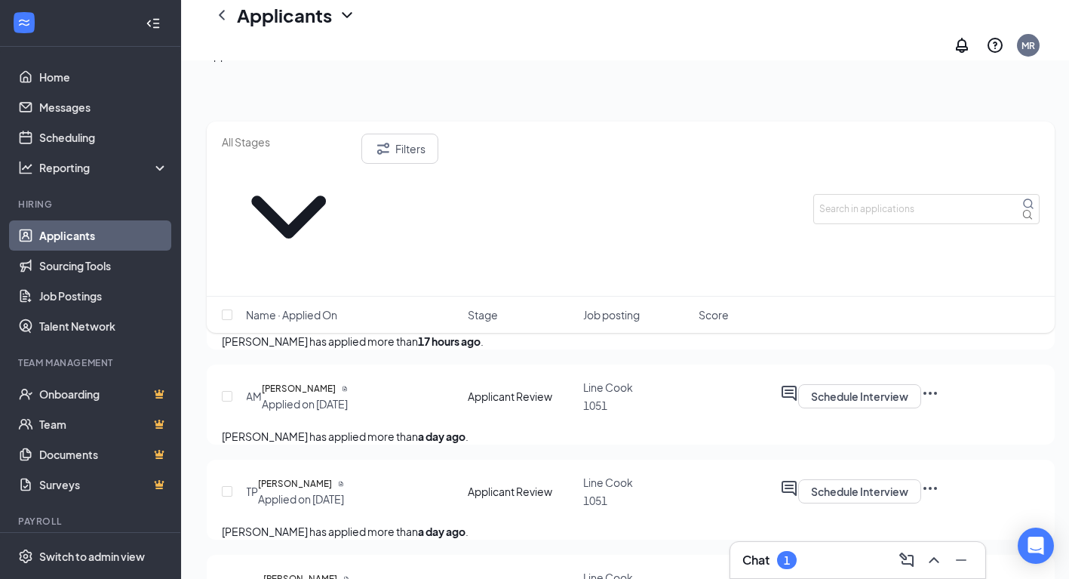
scroll to position [151, 0]
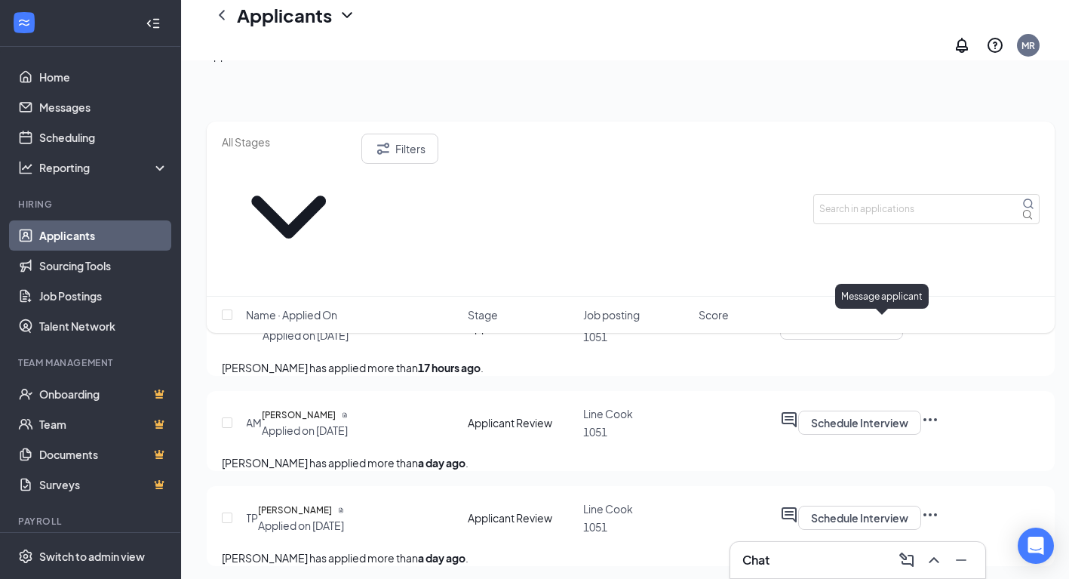
click at [780, 315] on icon "ChatInactive" at bounding box center [780, 315] width 0 height 0
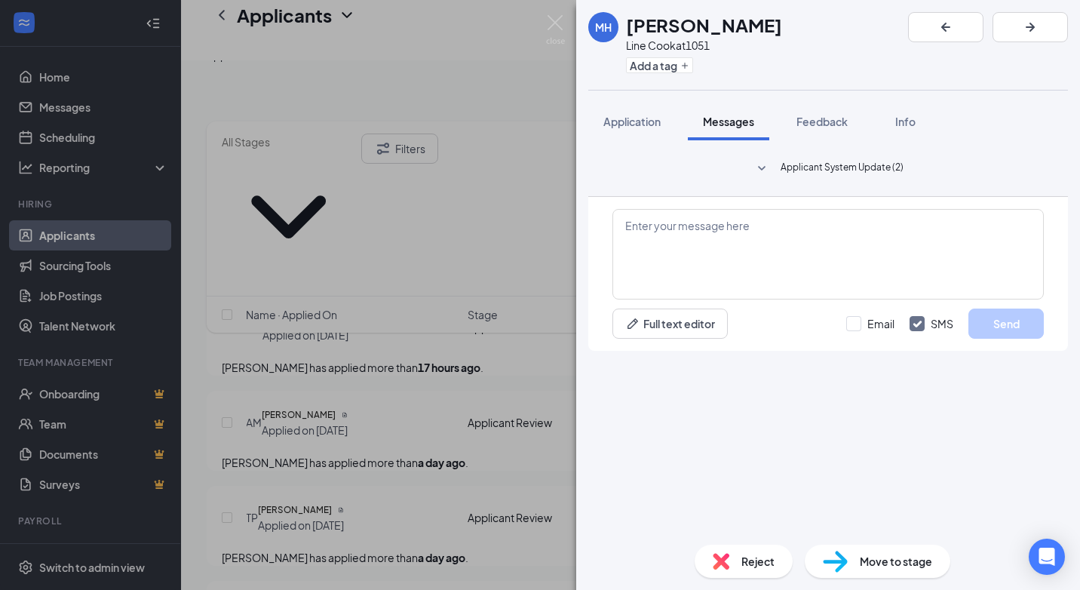
click at [481, 284] on div "MH [PERSON_NAME] Line Cook at 1051 Add a tag Application Messages Feedback Info…" at bounding box center [540, 295] width 1080 height 590
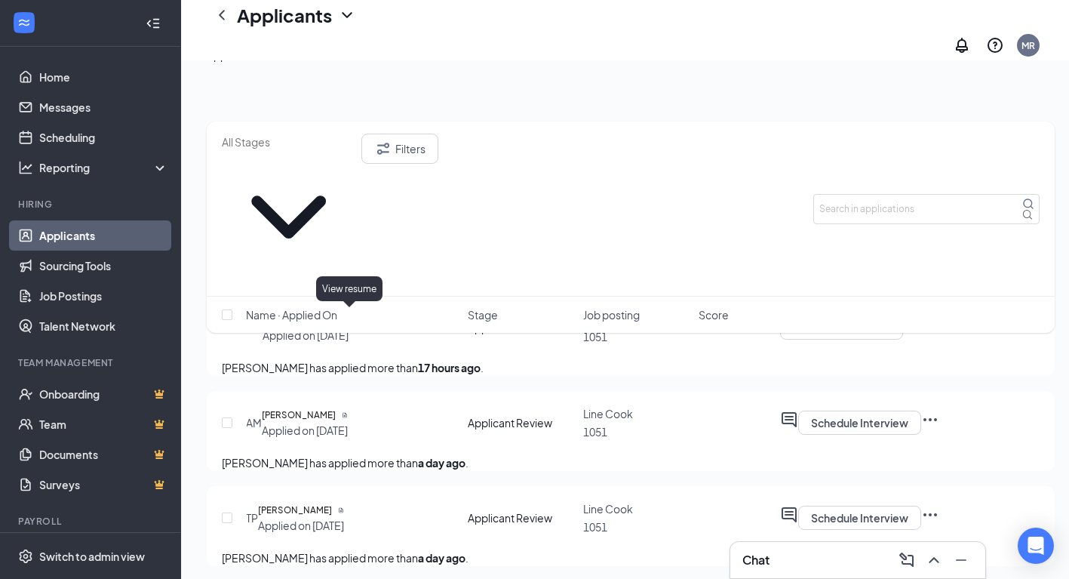
click at [344, 317] on icon "Document" at bounding box center [345, 320] width 6 height 6
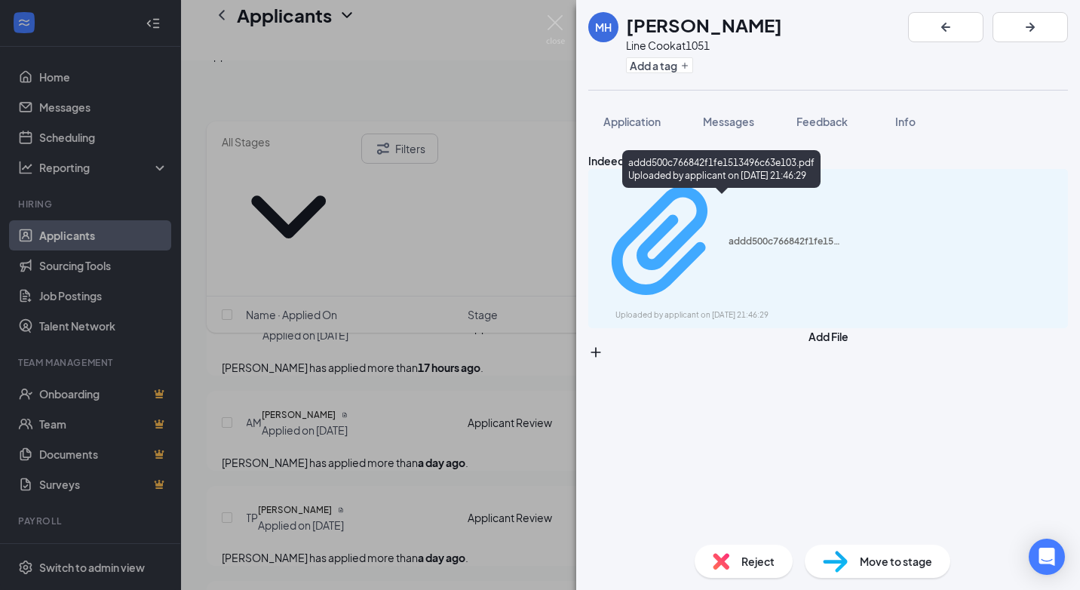
click at [712, 309] on div "Uploaded by applicant on [DATE] 21:46:29" at bounding box center [729, 315] width 226 height 12
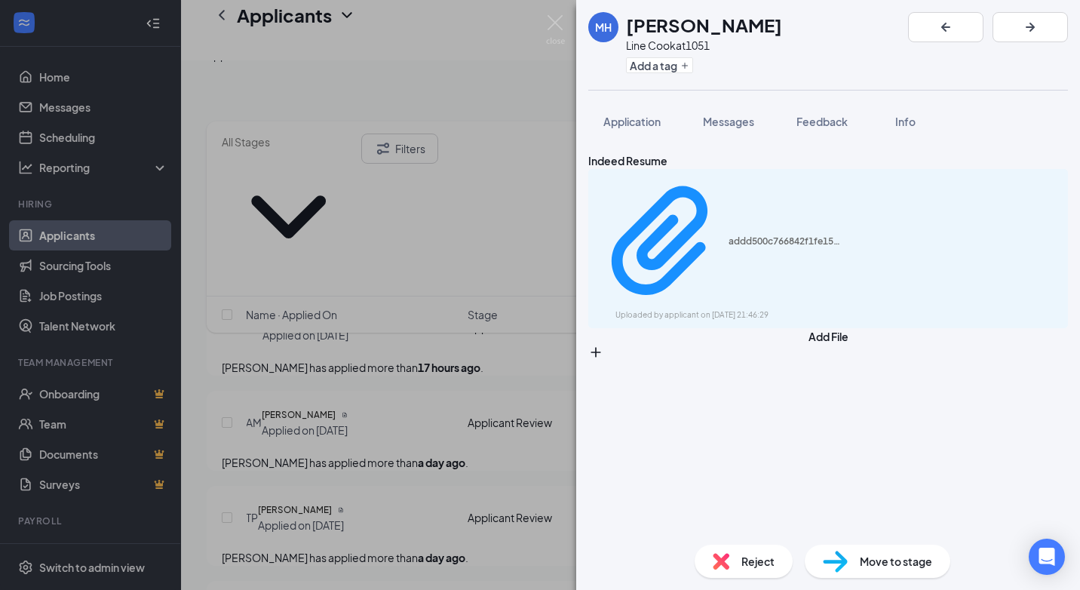
click at [431, 275] on div "MH [PERSON_NAME] Line Cook at 1051 Add a tag Application Messages Feedback Info…" at bounding box center [540, 295] width 1080 height 590
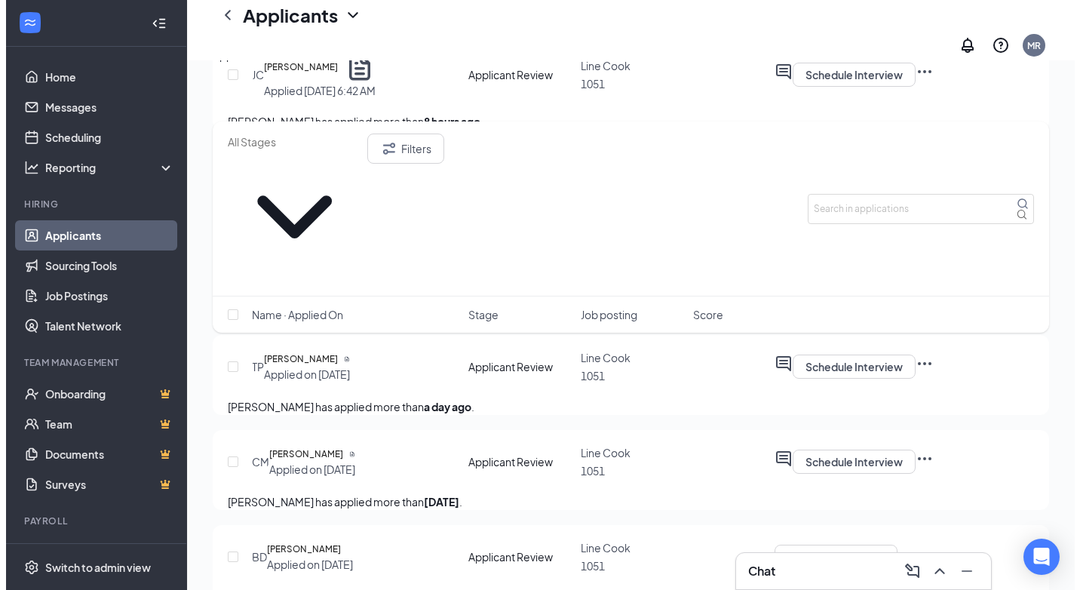
scroll to position [377, 0]
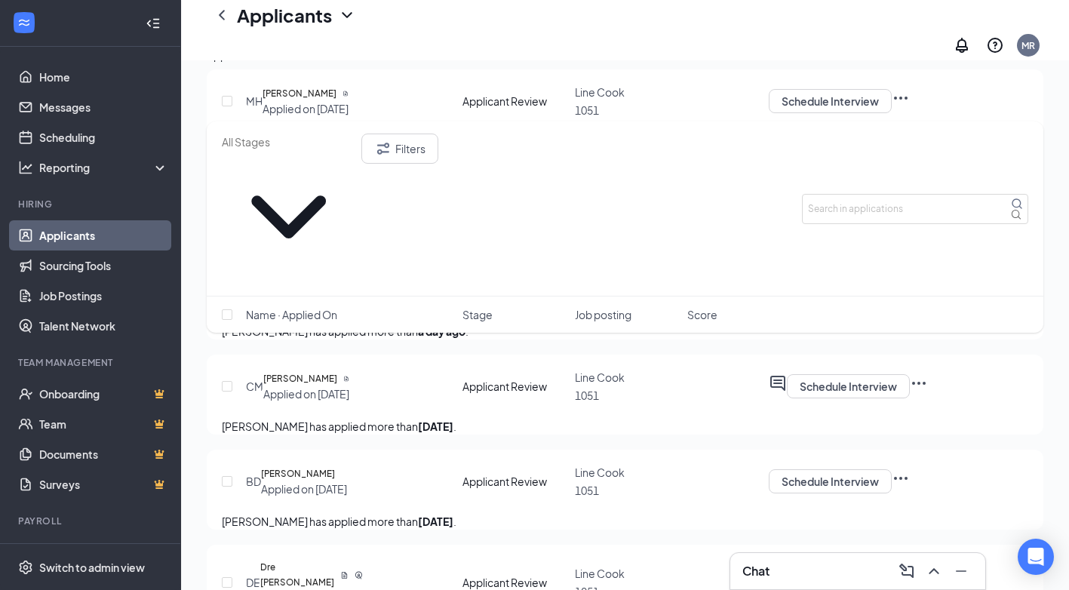
click at [785, 391] on icon "ActiveChat" at bounding box center [777, 383] width 15 height 15
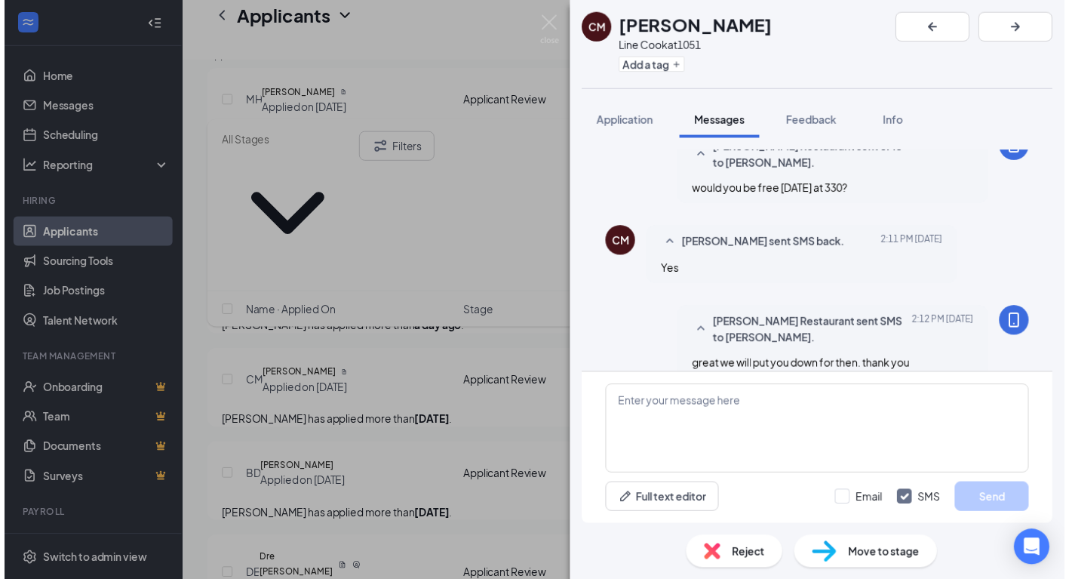
scroll to position [677, 0]
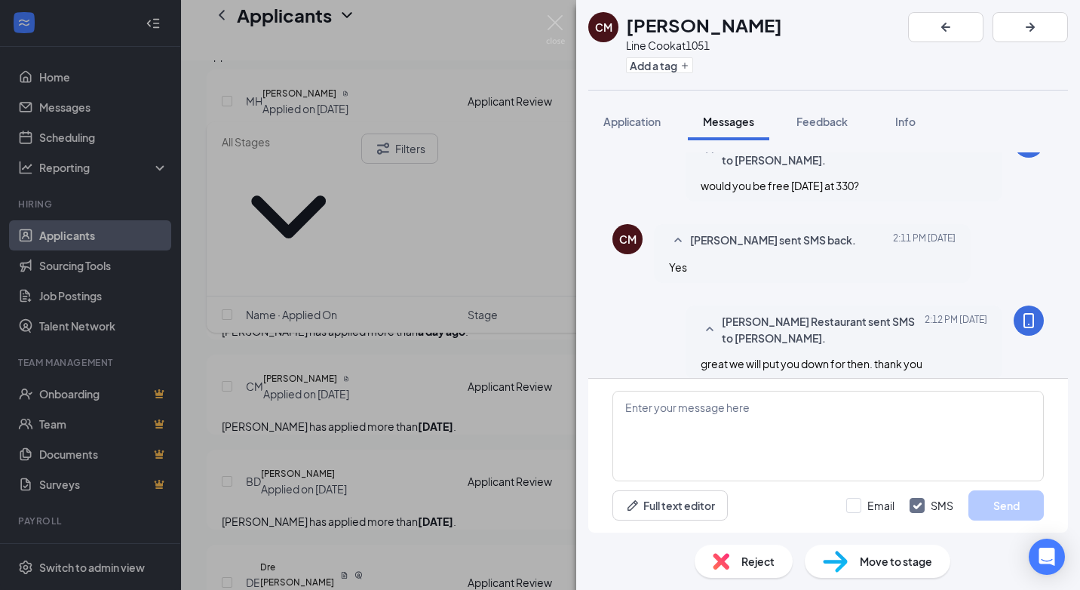
click at [551, 383] on div "CM [PERSON_NAME] Line Cook at 1051 Add a tag Application Messages Feedback Info…" at bounding box center [540, 295] width 1080 height 590
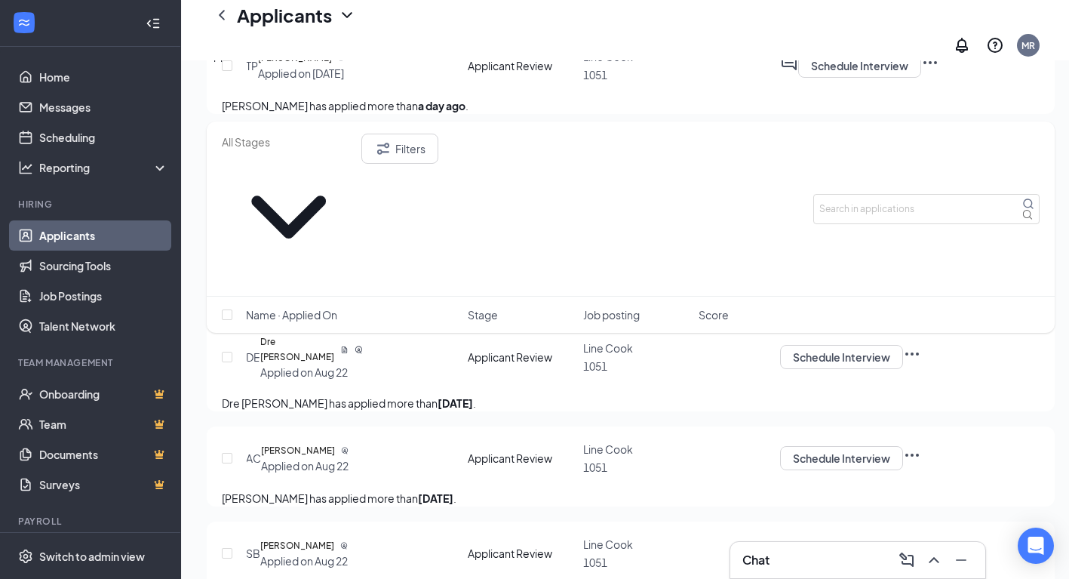
scroll to position [603, 0]
click at [780, 344] on icon "ChatInactive" at bounding box center [780, 344] width 0 height 0
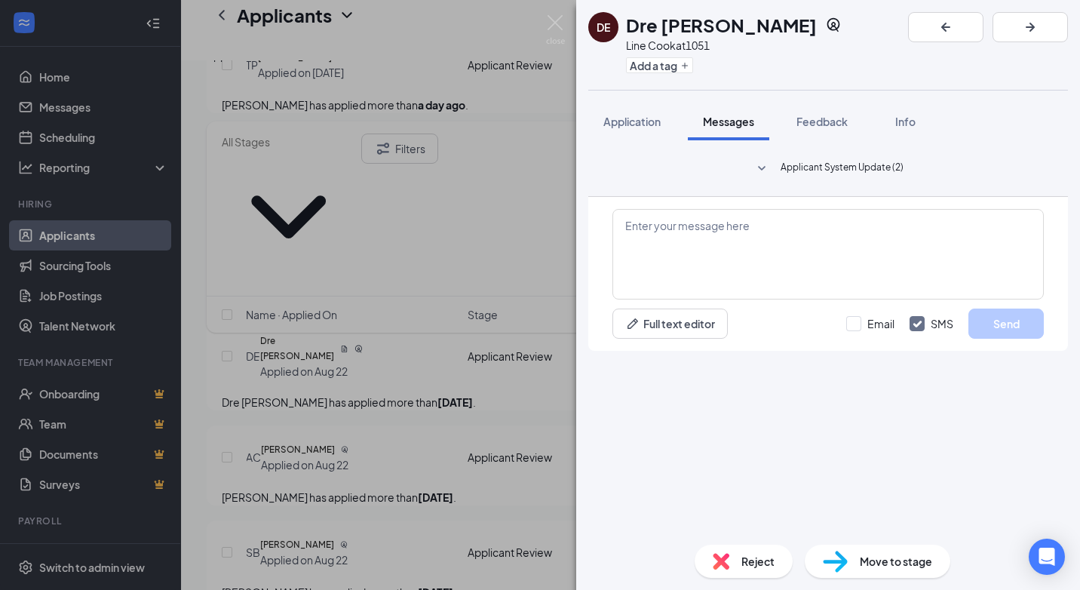
click at [541, 410] on div "DE Dre [PERSON_NAME] Line Cook at 1051 Add a tag Application Messages Feedback …" at bounding box center [540, 295] width 1080 height 590
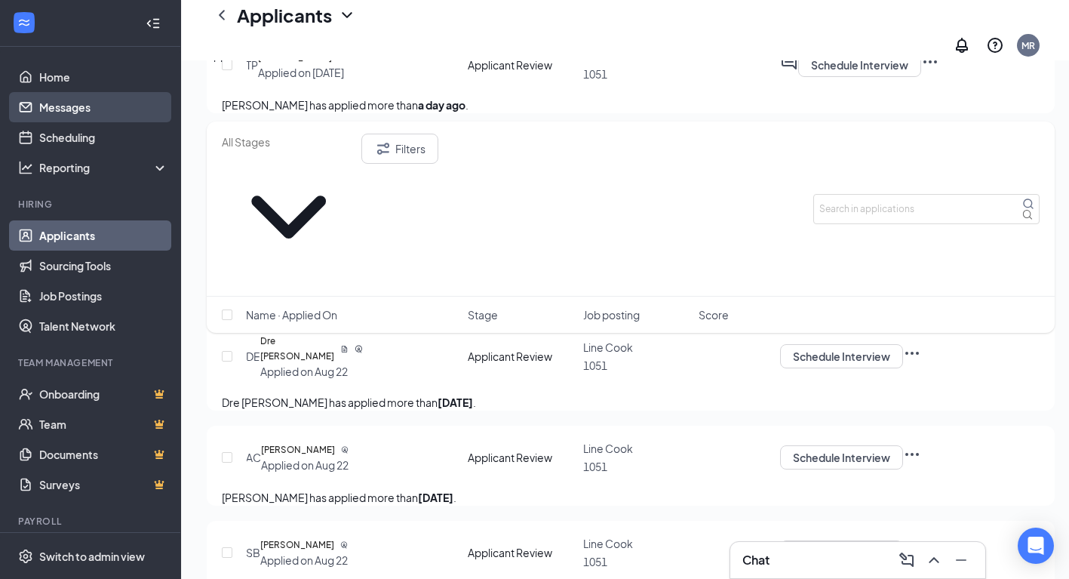
click at [84, 103] on link "Messages" at bounding box center [103, 107] width 129 height 30
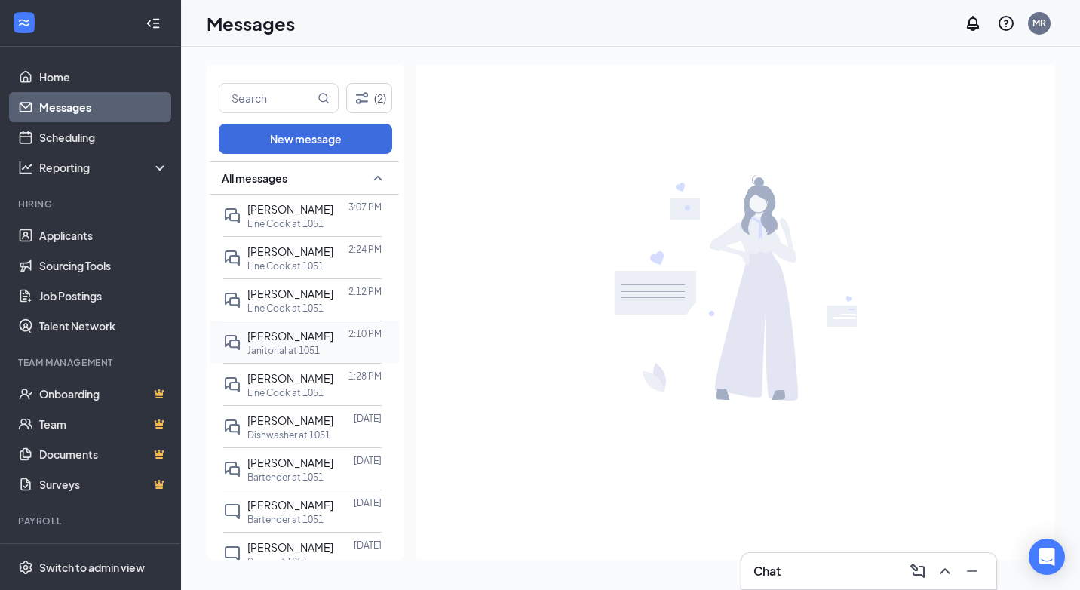
click at [275, 331] on span "[PERSON_NAME]" at bounding box center [290, 336] width 86 height 14
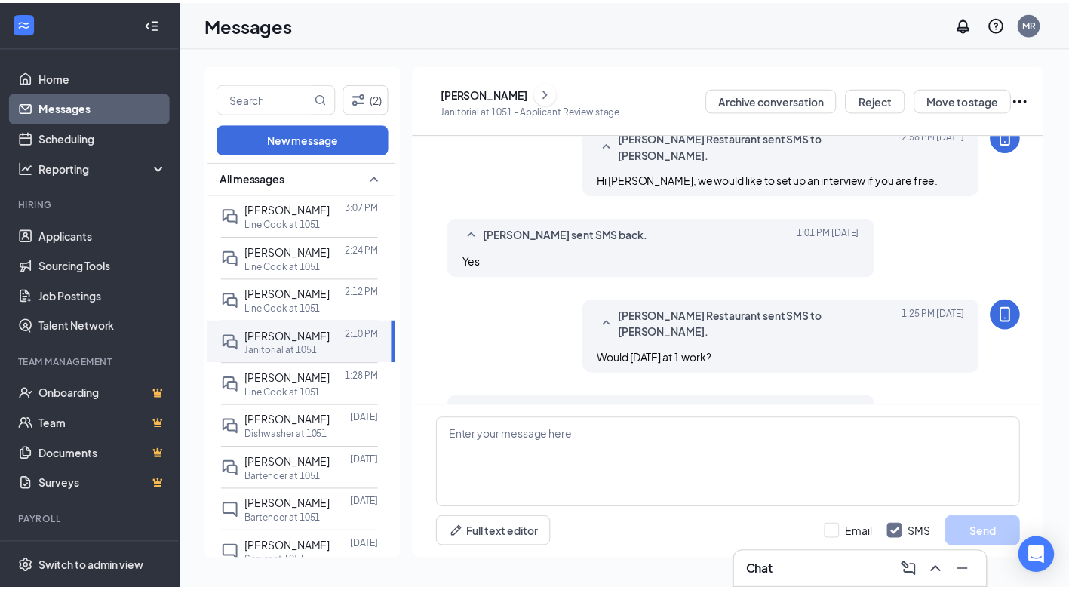
scroll to position [29, 0]
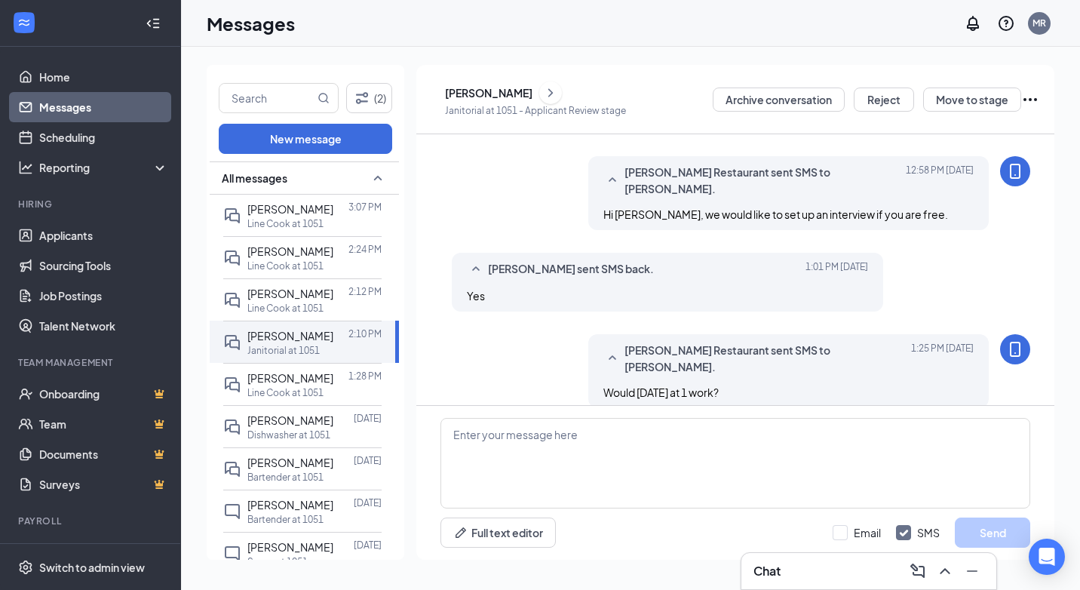
click at [526, 94] on div "[PERSON_NAME]" at bounding box center [489, 92] width 88 height 15
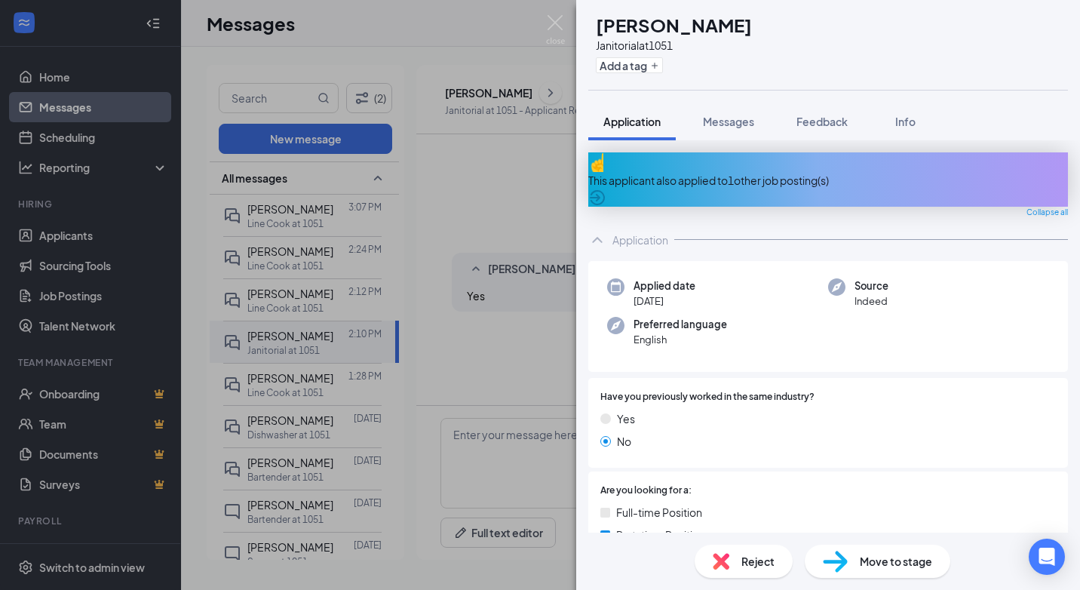
click at [57, 236] on div "AB [PERSON_NAME] Janitorial at 1051 Add a tag Application Messages Feedback Inf…" at bounding box center [540, 295] width 1080 height 590
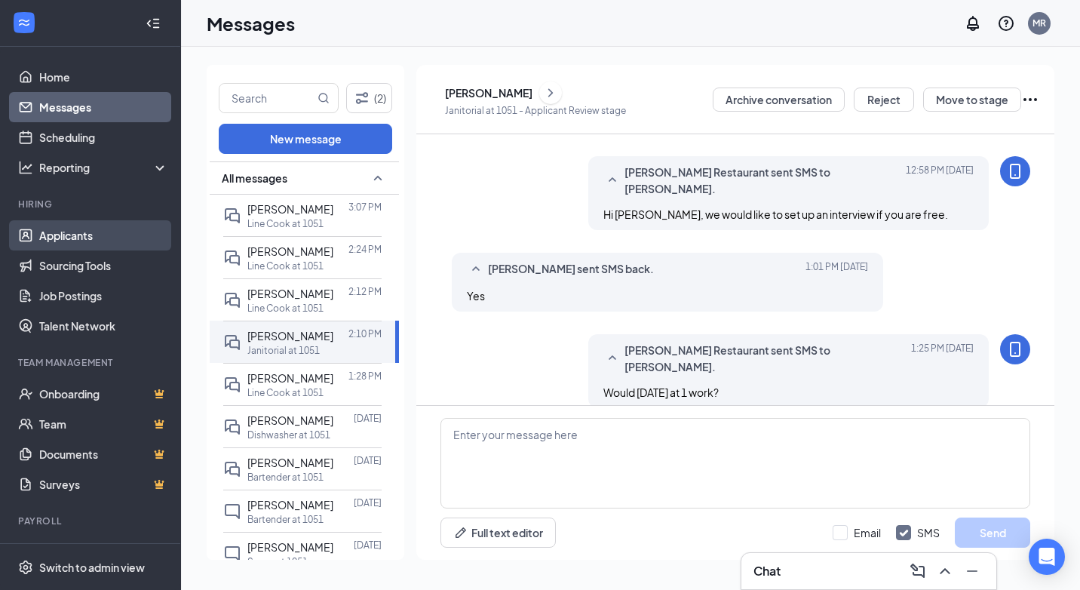
click at [84, 237] on link "Applicants" at bounding box center [103, 235] width 129 height 30
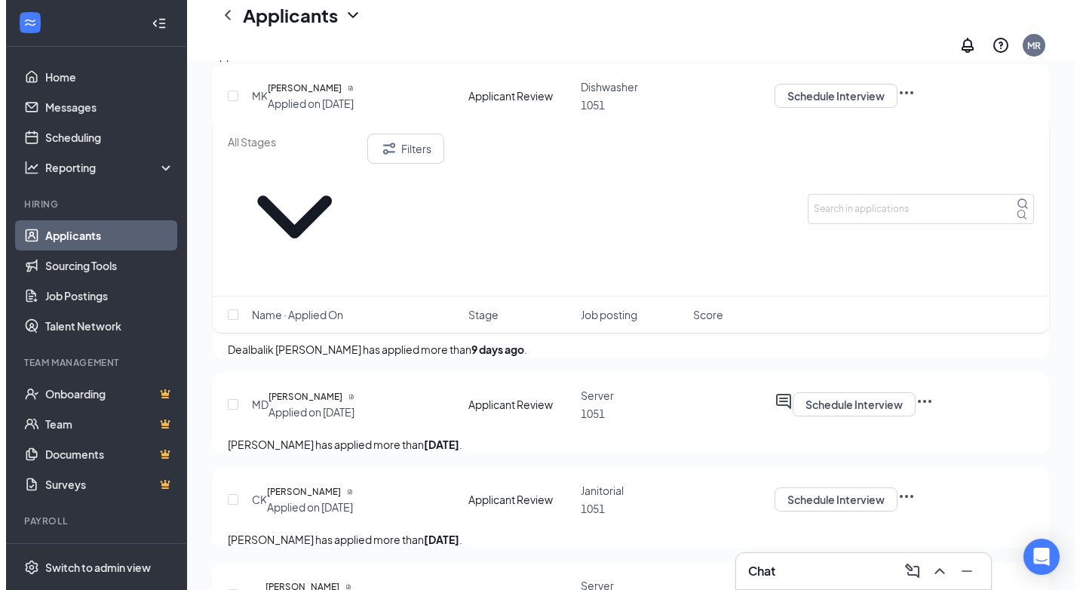
scroll to position [1660, 0]
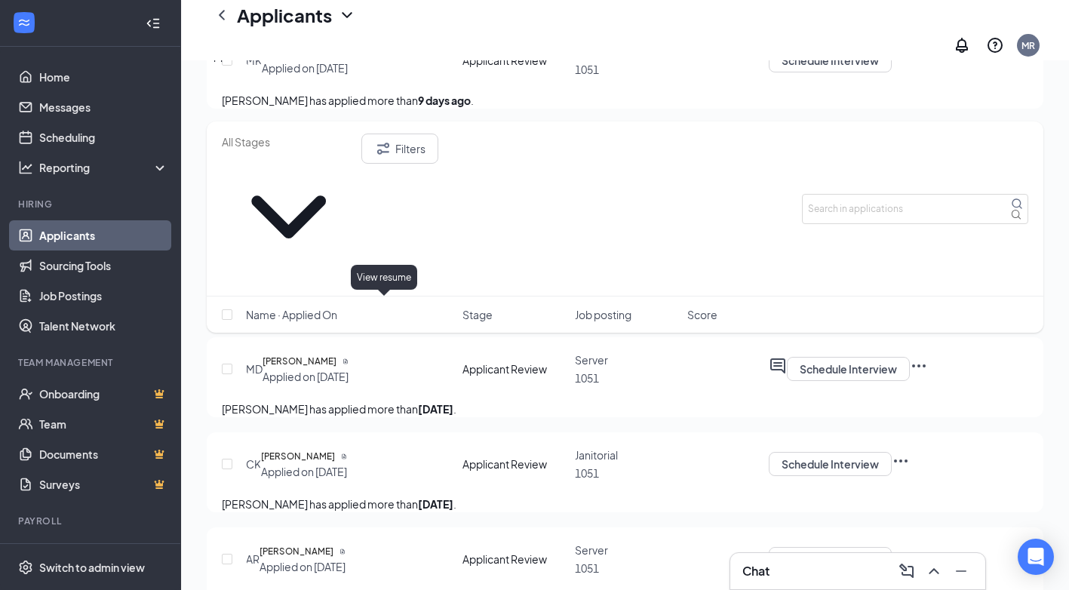
click at [345, 151] on icon "Document" at bounding box center [343, 148] width 4 height 5
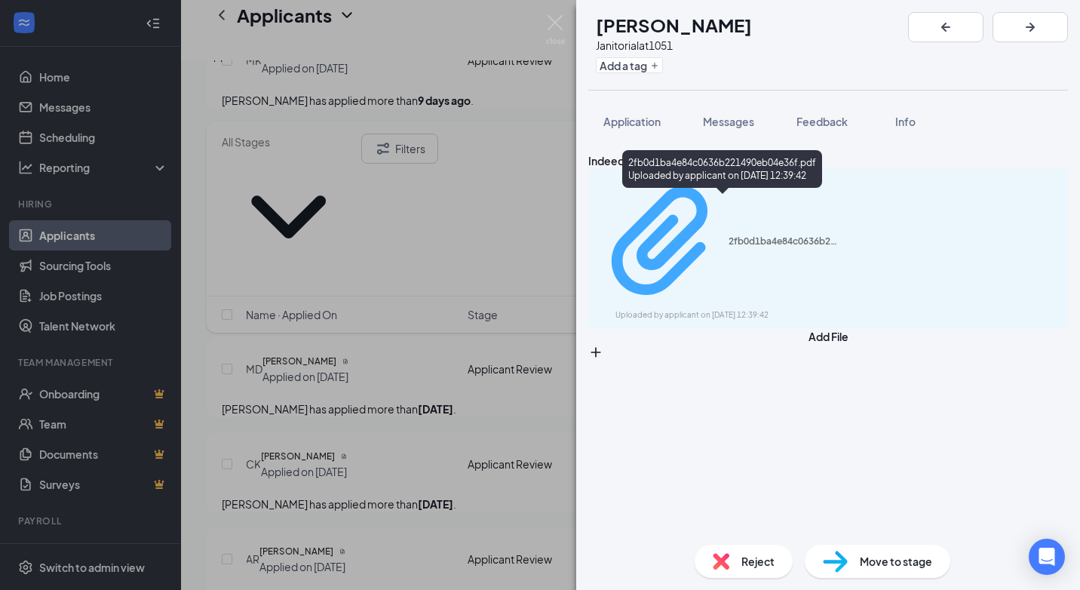
click at [724, 309] on div "Uploaded by applicant on [DATE] 12:39:42" at bounding box center [729, 315] width 226 height 12
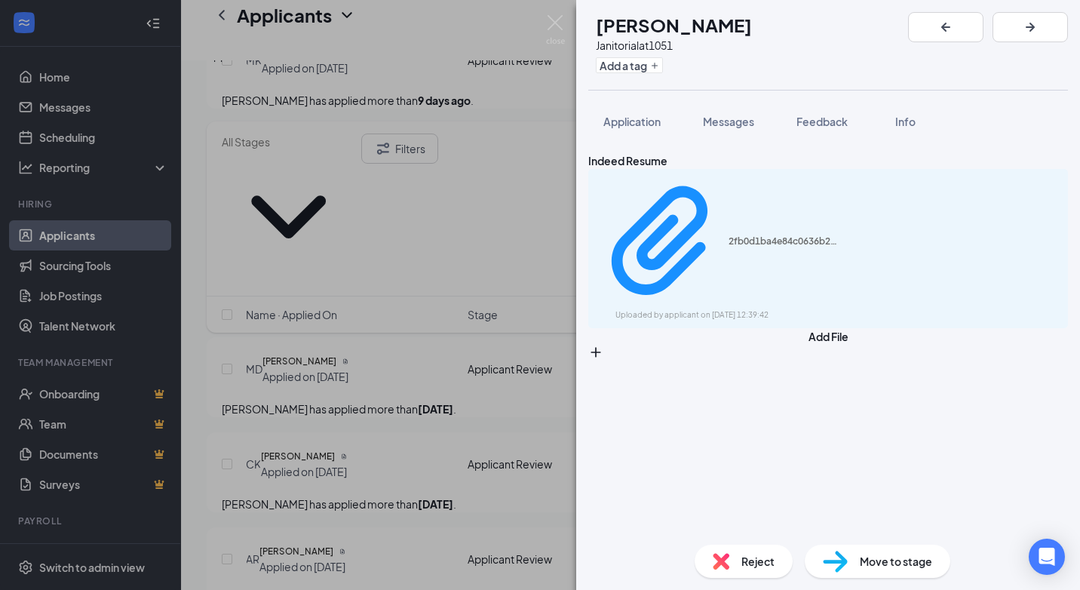
click at [254, 255] on div "AB [PERSON_NAME] Janitorial at 1051 Add a tag Application Messages Feedback Inf…" at bounding box center [540, 295] width 1080 height 590
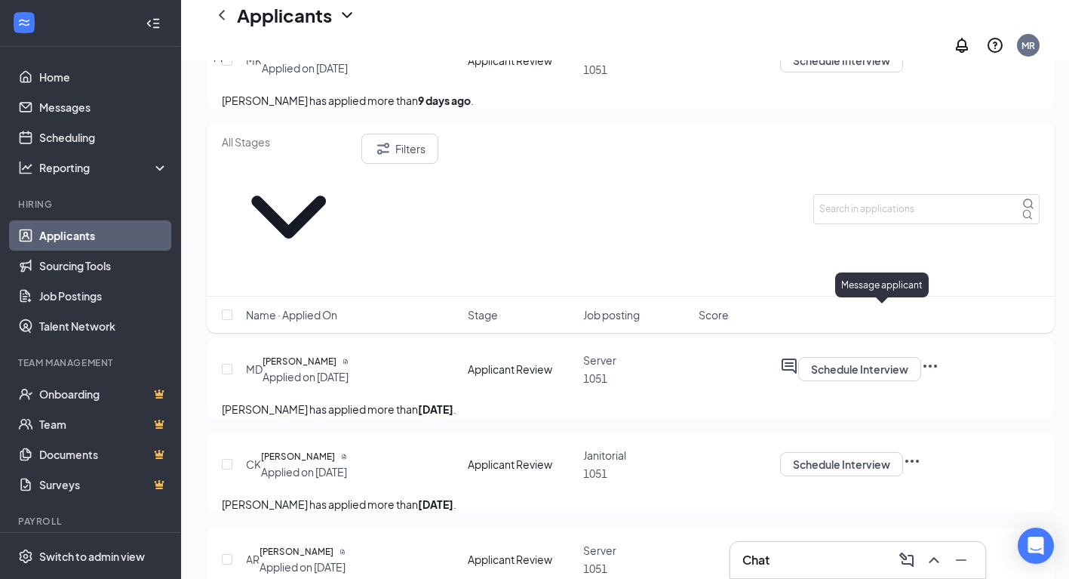
click at [798, 161] on icon "ActiveChat" at bounding box center [789, 152] width 18 height 18
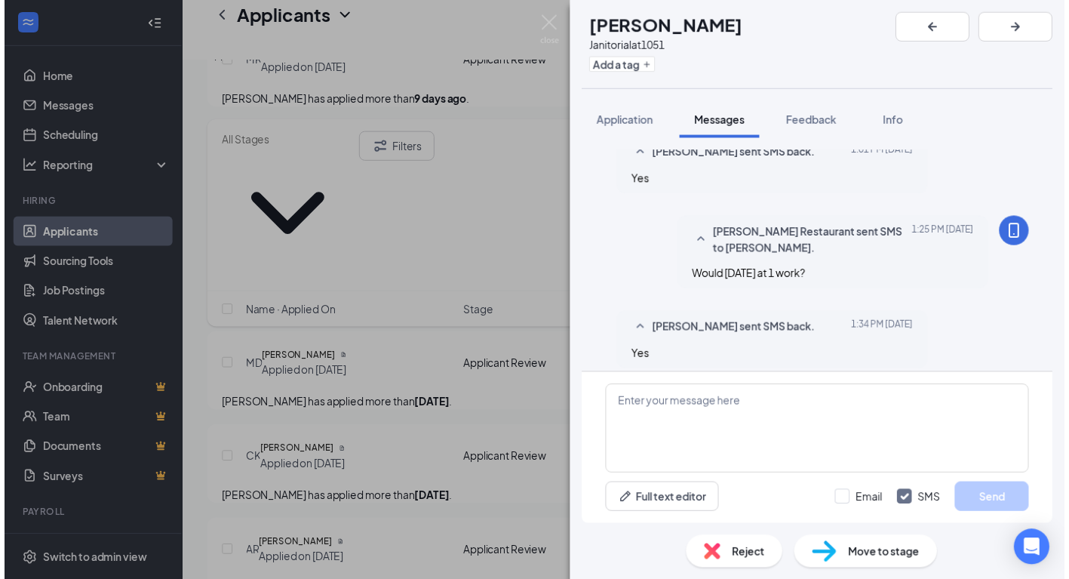
scroll to position [212, 0]
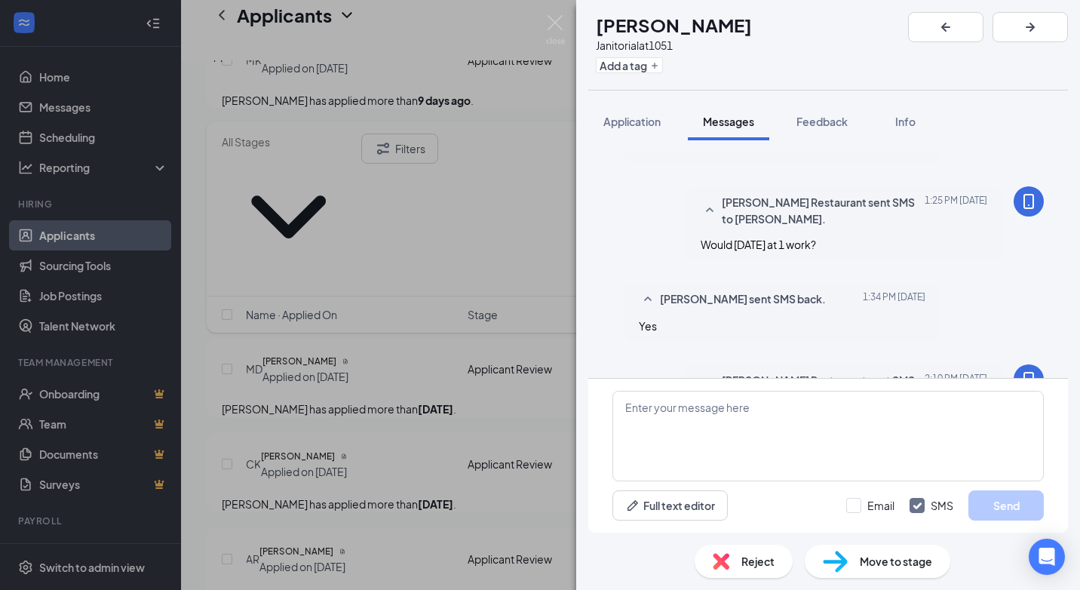
click at [559, 141] on div "AB [PERSON_NAME] Janitorial at 1051 Add a tag Application Messages Feedback Inf…" at bounding box center [540, 295] width 1080 height 590
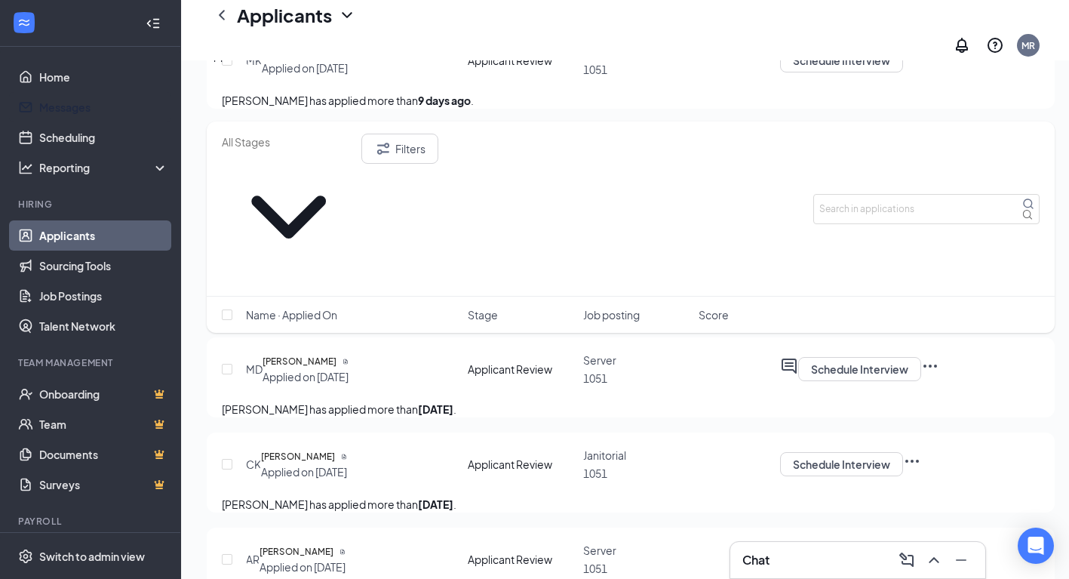
drag, startPoint x: 72, startPoint y: 108, endPoint x: 294, endPoint y: 227, distance: 251.8
click at [72, 108] on link "Messages" at bounding box center [103, 107] width 129 height 30
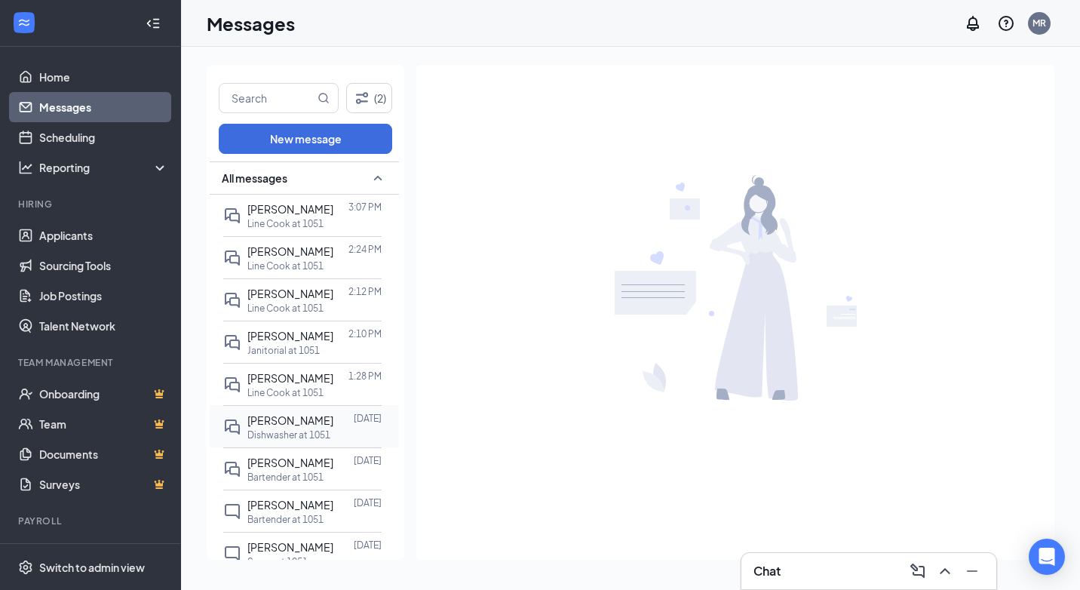
click at [272, 419] on span "[PERSON_NAME]" at bounding box center [290, 420] width 86 height 14
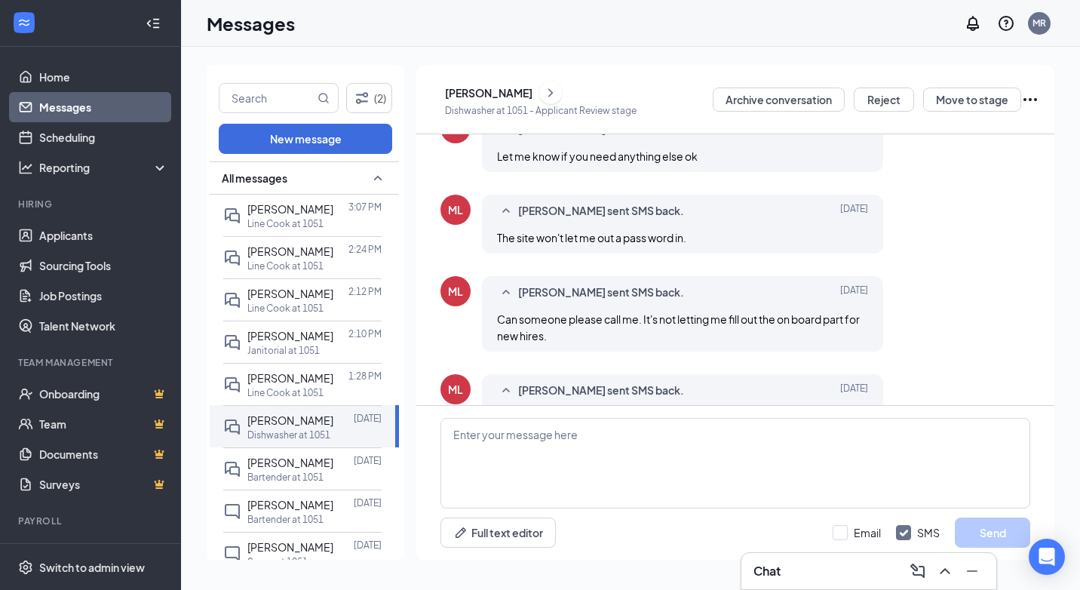
scroll to position [725, 0]
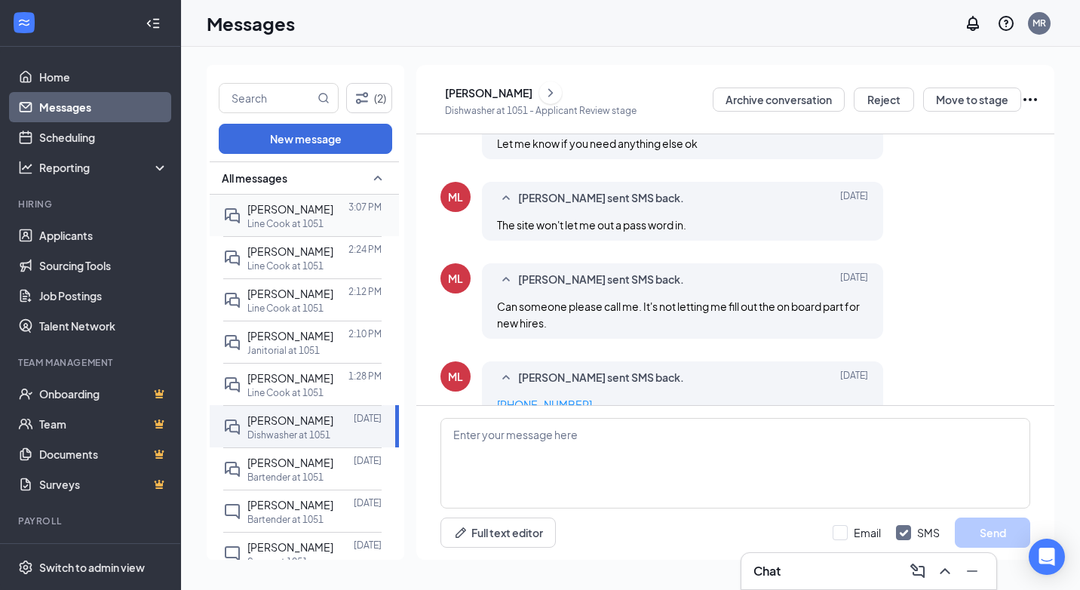
click at [320, 223] on p "Line Cook at 1051" at bounding box center [285, 223] width 76 height 13
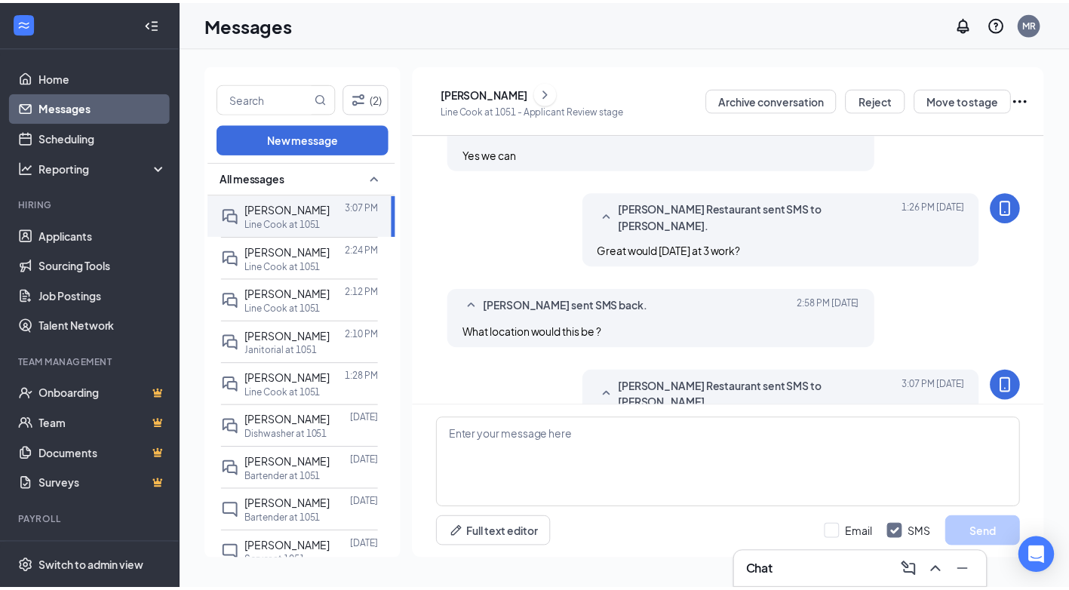
scroll to position [180, 0]
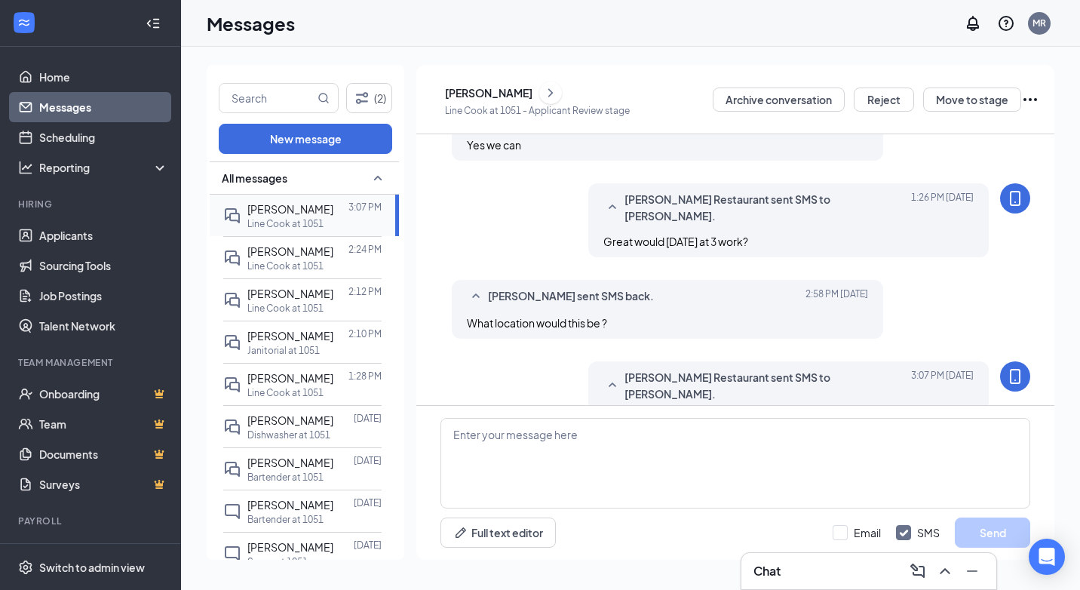
click at [284, 205] on span "[PERSON_NAME]" at bounding box center [290, 209] width 86 height 14
click at [533, 87] on div "[PERSON_NAME]" at bounding box center [489, 92] width 88 height 15
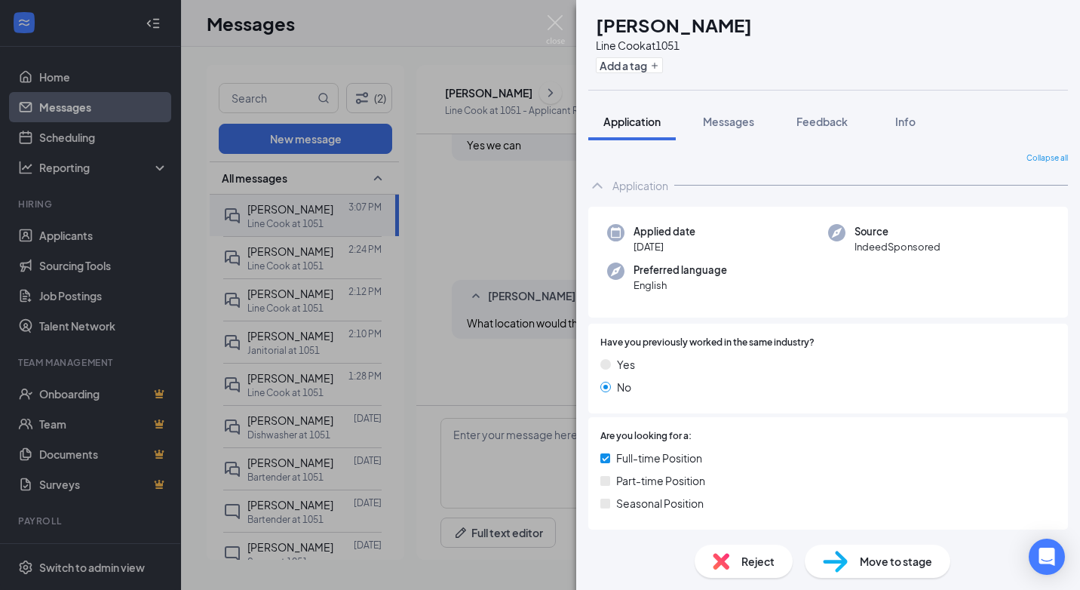
click at [71, 235] on div "AM [PERSON_NAME] Line Cook at 1051 Add a tag Application Messages Feedback Info…" at bounding box center [540, 295] width 1080 height 590
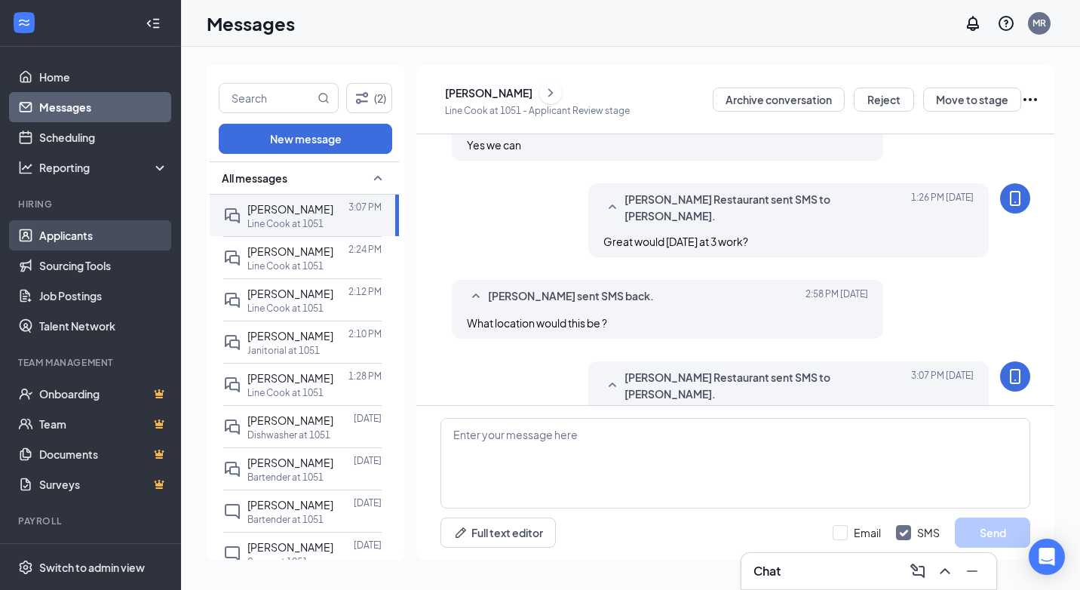
click at [69, 237] on link "Applicants" at bounding box center [103, 235] width 129 height 30
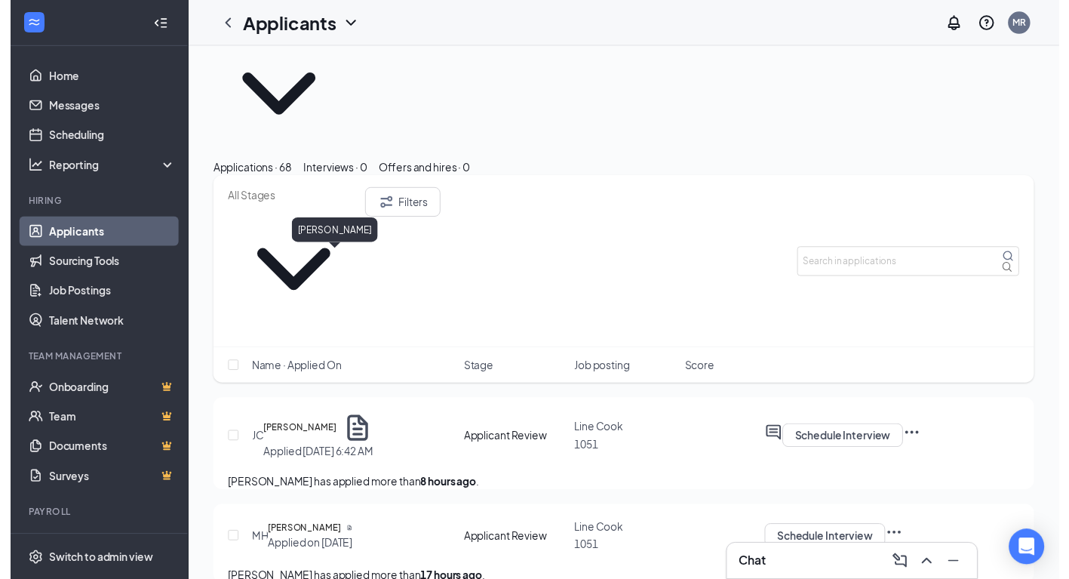
scroll to position [151, 0]
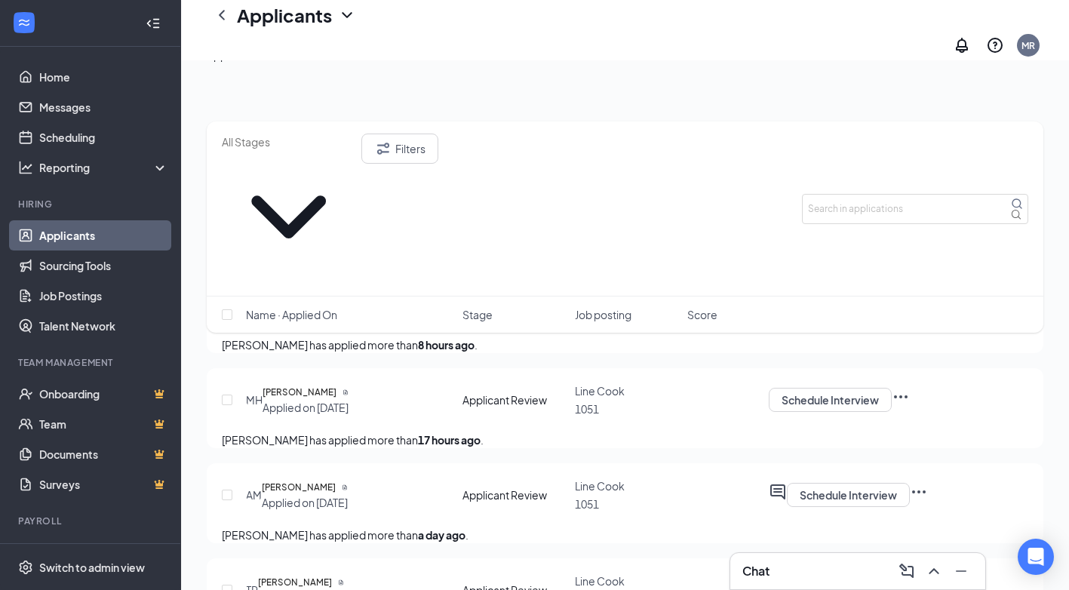
click at [348, 484] on icon "Document" at bounding box center [345, 487] width 6 height 6
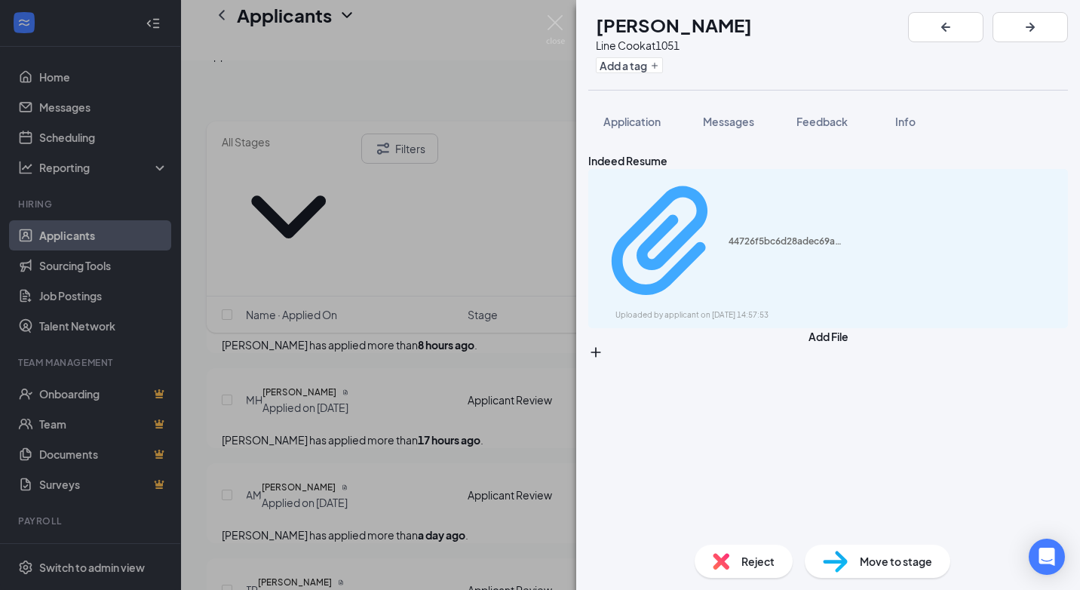
click at [692, 309] on div "Uploaded by applicant on [DATE] 14:57:53" at bounding box center [729, 315] width 226 height 12
click at [409, 263] on div "AM [PERSON_NAME] Line Cook at 1051 Add a tag Application Messages Feedback Info…" at bounding box center [540, 295] width 1080 height 590
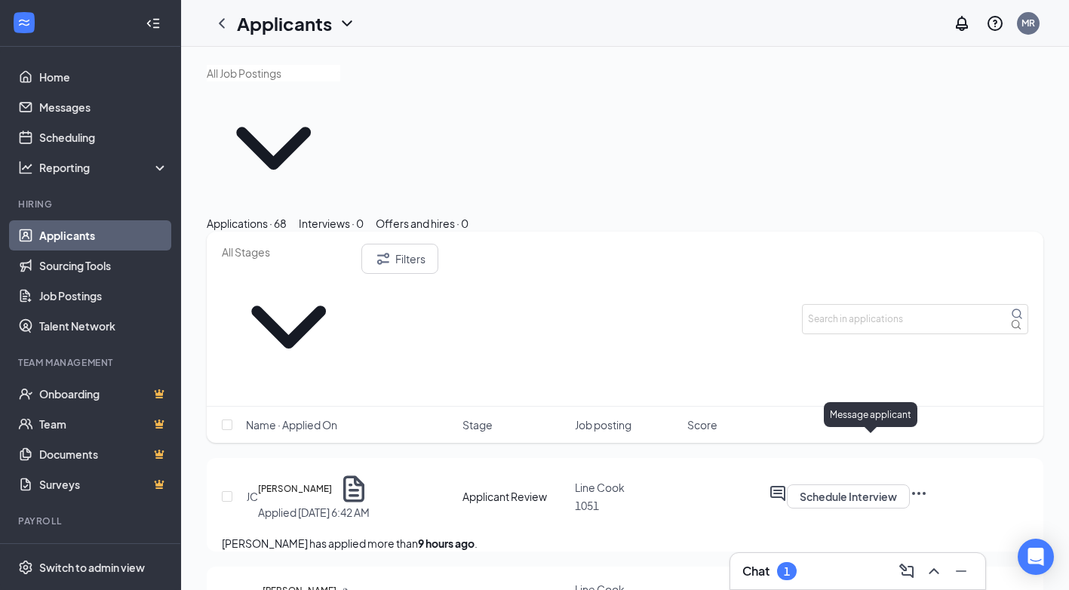
click at [769, 586] on icon "ChatInactive" at bounding box center [769, 586] width 0 height 0
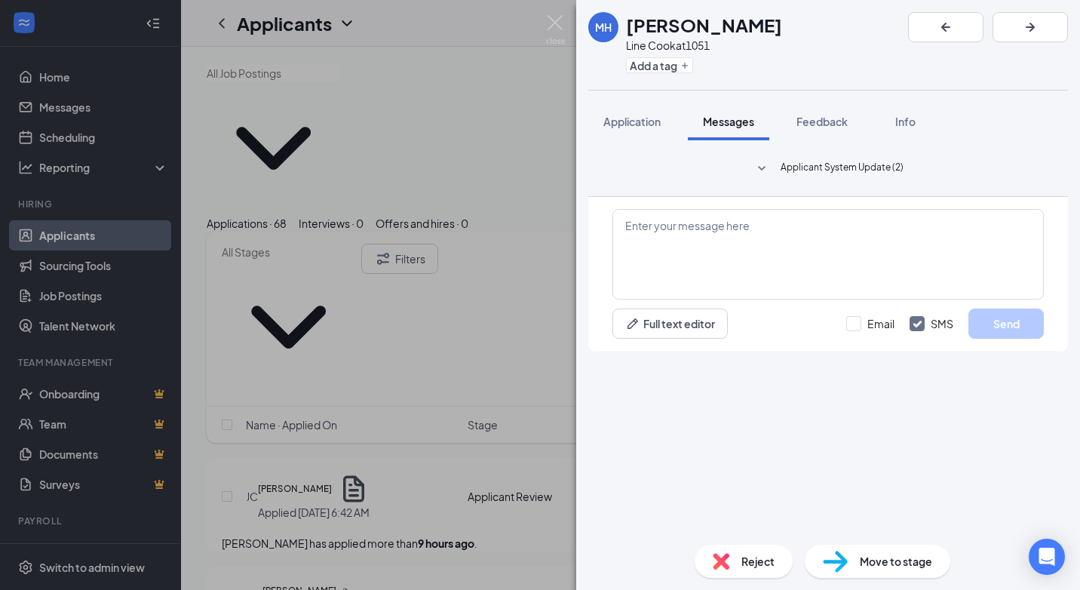
click at [558, 375] on div "MH [PERSON_NAME] Line Cook at 1051 Add a tag Application Messages Feedback Info…" at bounding box center [540, 295] width 1080 height 590
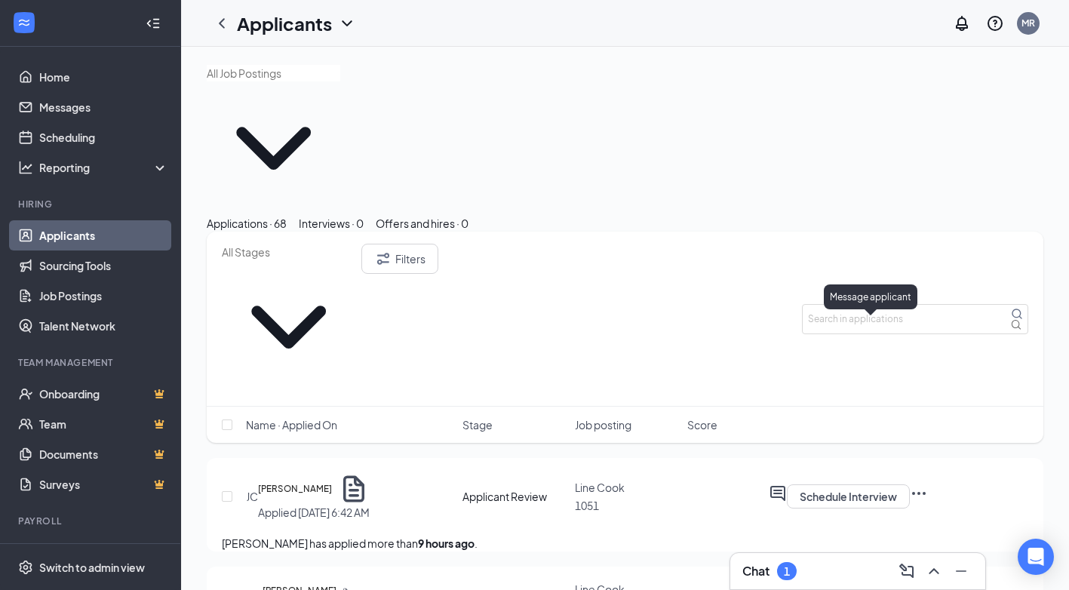
click at [787, 484] on icon "ActiveChat" at bounding box center [778, 493] width 18 height 18
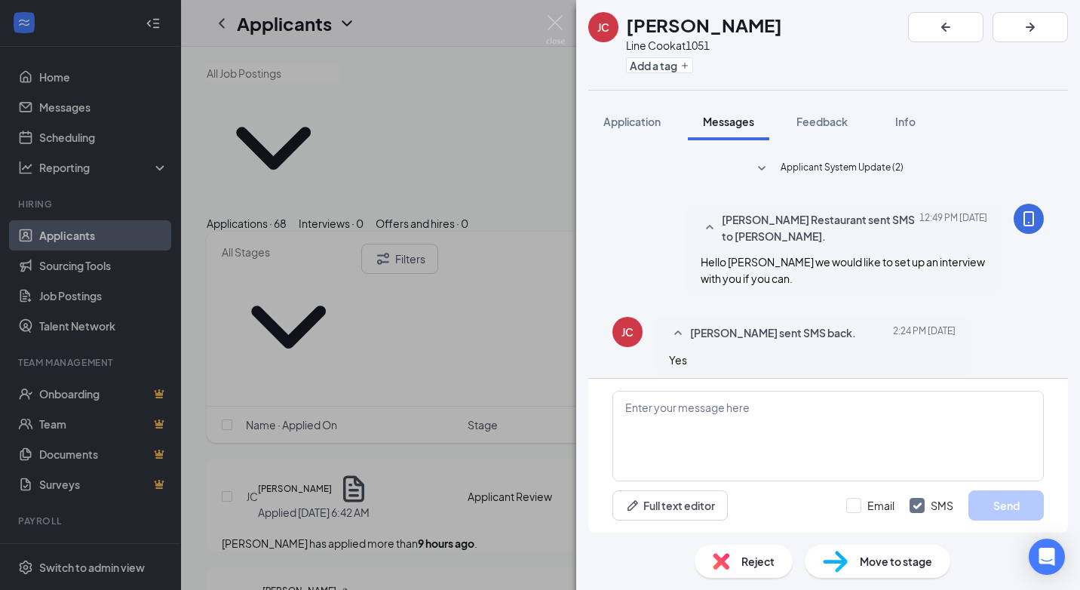
scroll to position [13, 0]
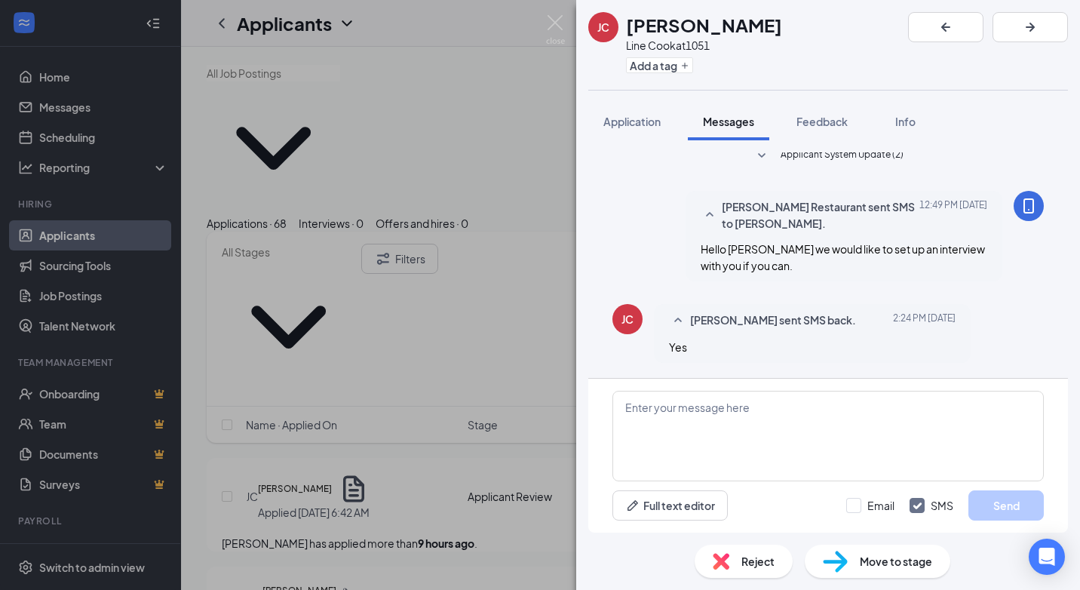
click at [319, 316] on div "[PERSON_NAME] [PERSON_NAME] at 1051 Add a tag Application Messages Feedback Inf…" at bounding box center [540, 295] width 1080 height 590
click at [364, 476] on icon "Document" at bounding box center [353, 489] width 21 height 26
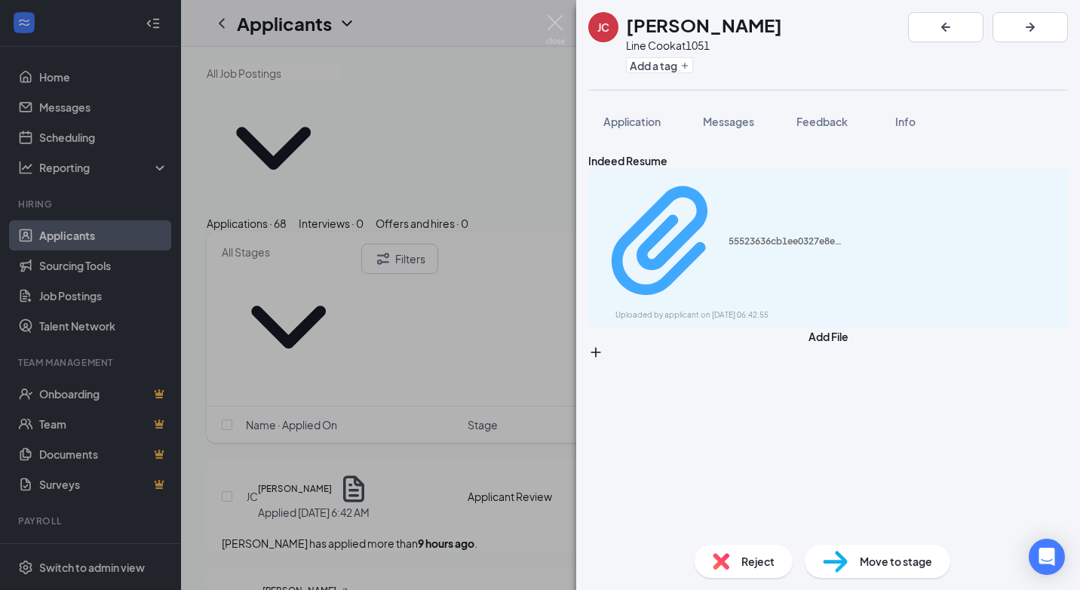
click at [729, 235] on div "55523636cb1ee0327e8e3eedd4face91.pdf" at bounding box center [785, 241] width 113 height 12
click at [742, 112] on button "Messages" at bounding box center [728, 122] width 81 height 38
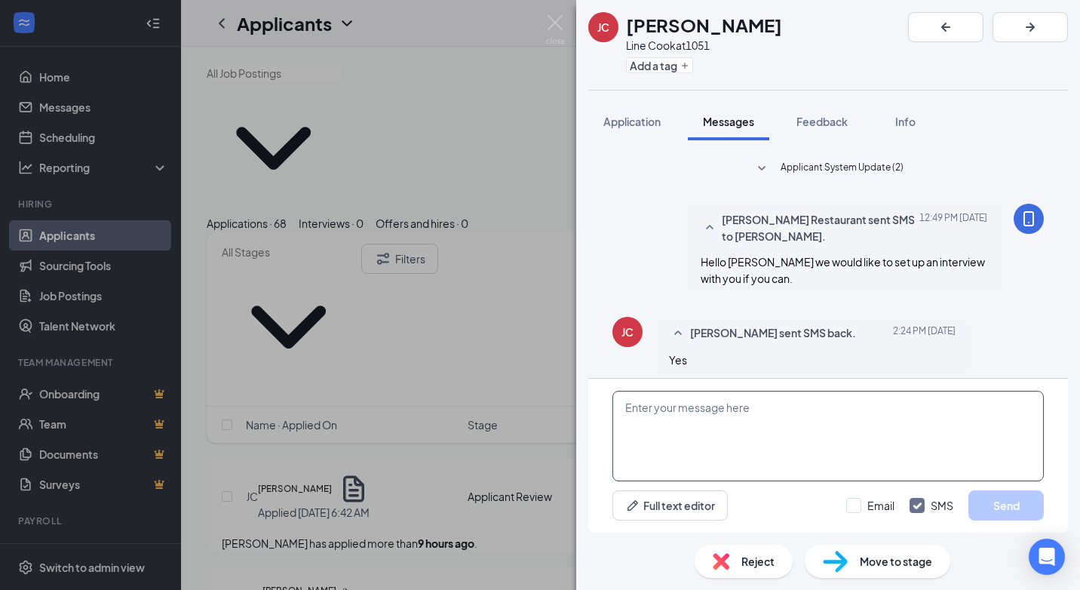
scroll to position [13, 0]
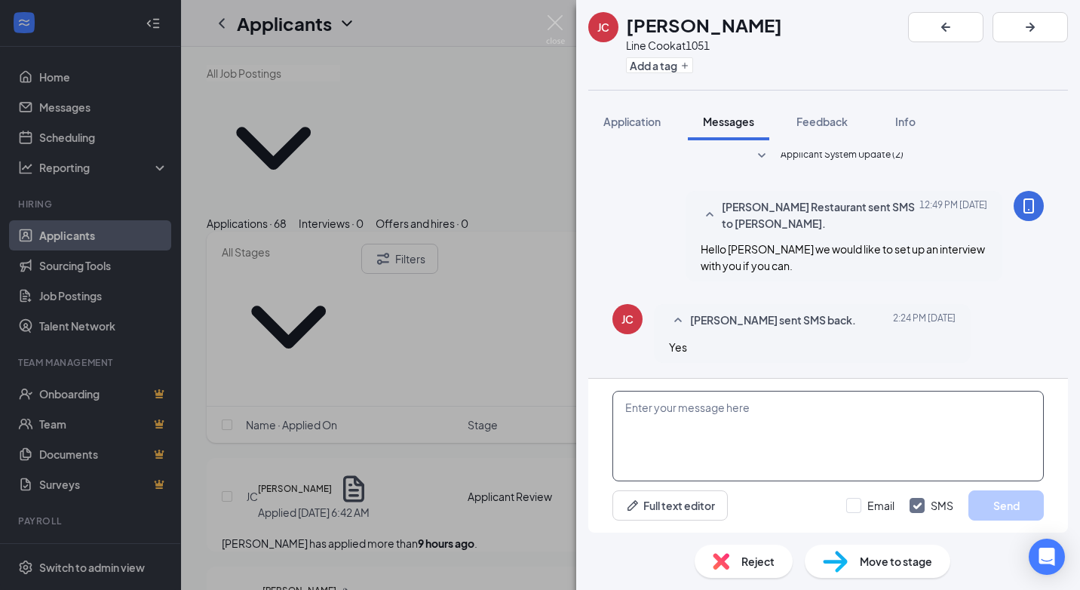
click at [701, 419] on textarea at bounding box center [828, 436] width 431 height 91
type textarea "g"
click at [852, 439] on textarea "Great would 230 [DATE] work for you?" at bounding box center [828, 436] width 431 height 91
type textarea "Great would 230 [DATE] work for you?"
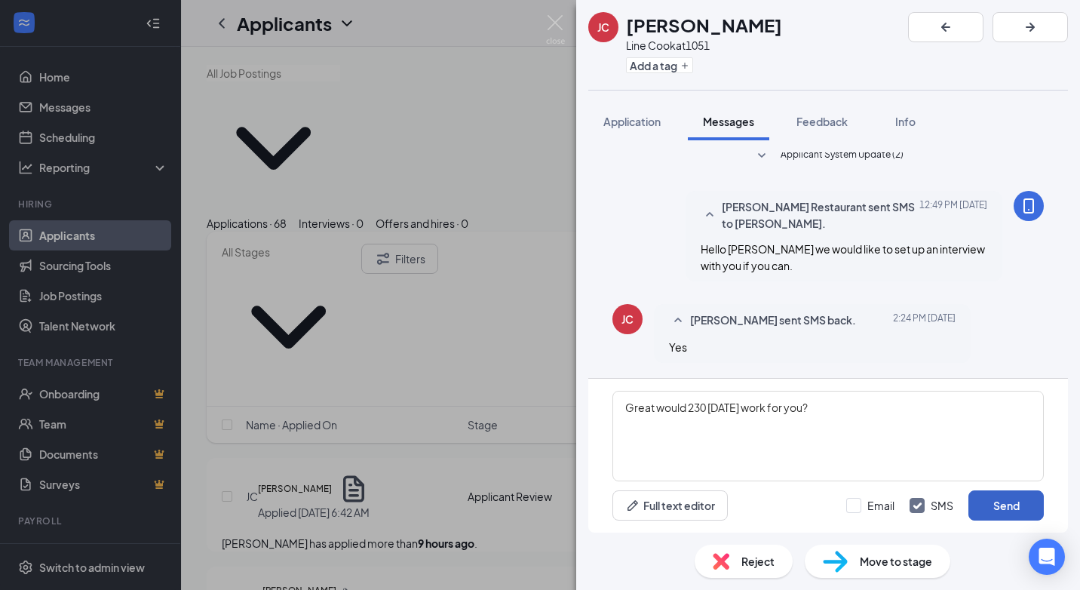
click at [991, 502] on button "Send" at bounding box center [1006, 505] width 75 height 30
